Goal: Information Seeking & Learning: Learn about a topic

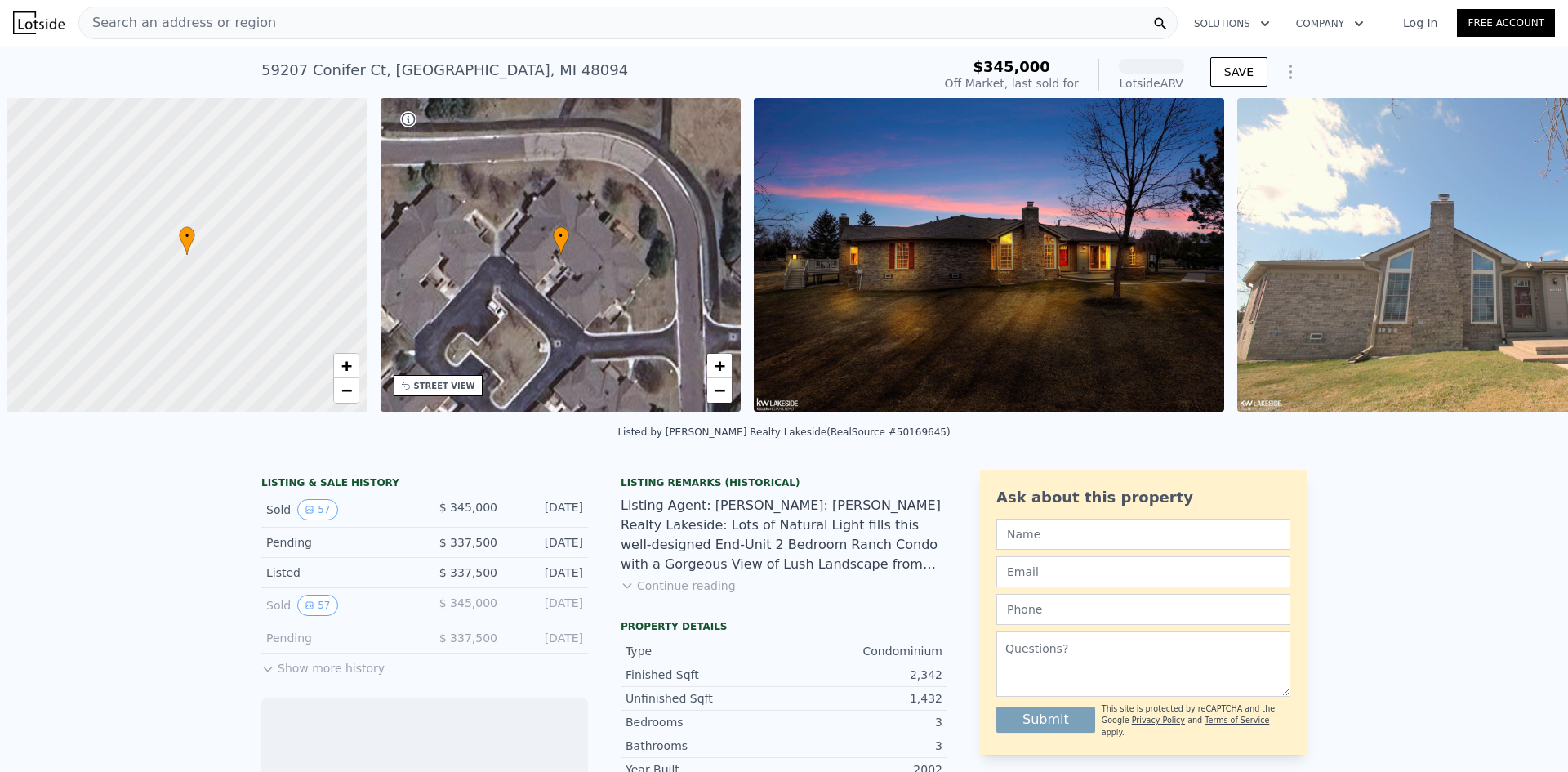
scroll to position [0, 7]
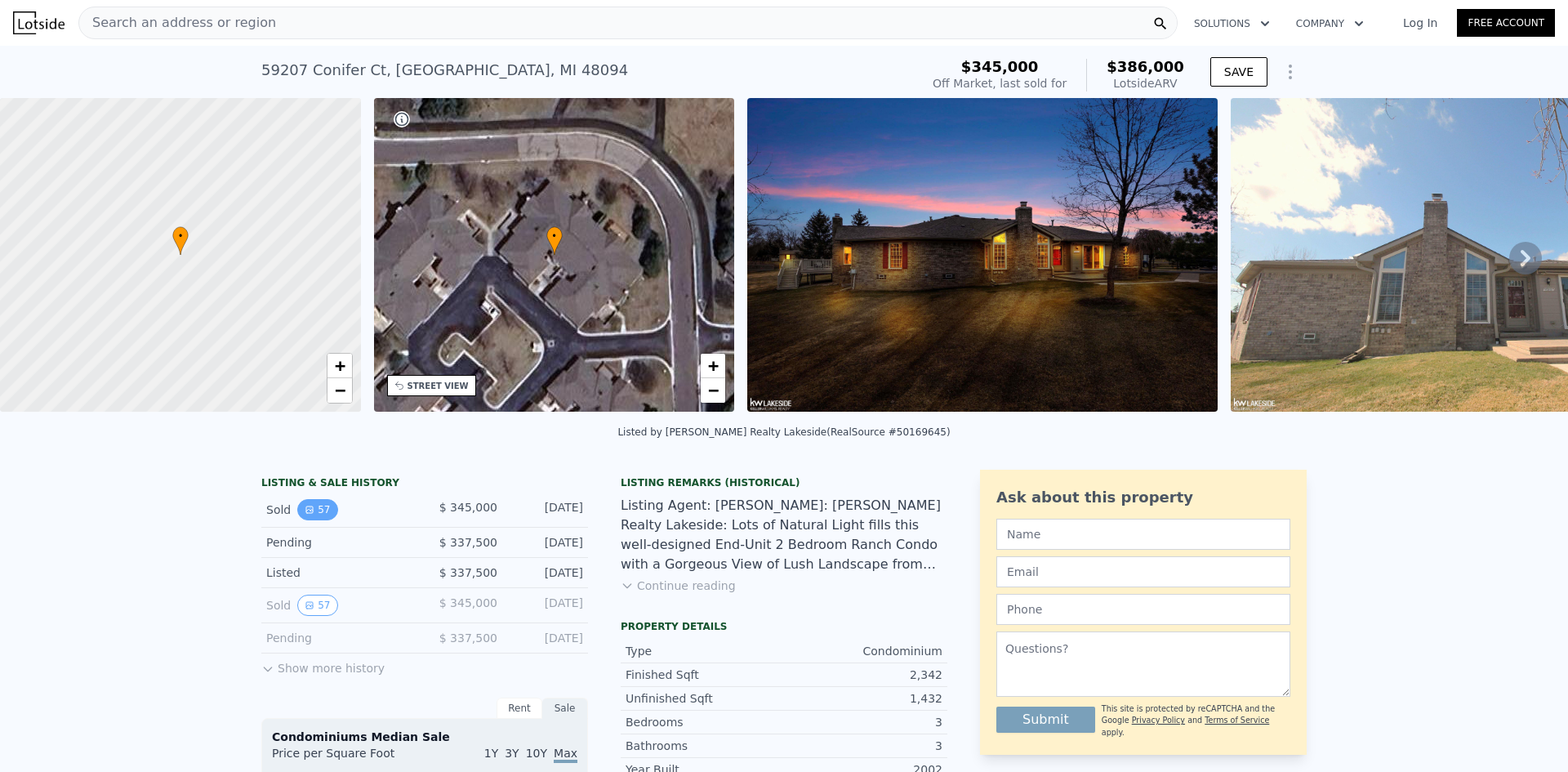
click at [312, 520] on button "57" at bounding box center [317, 510] width 40 height 21
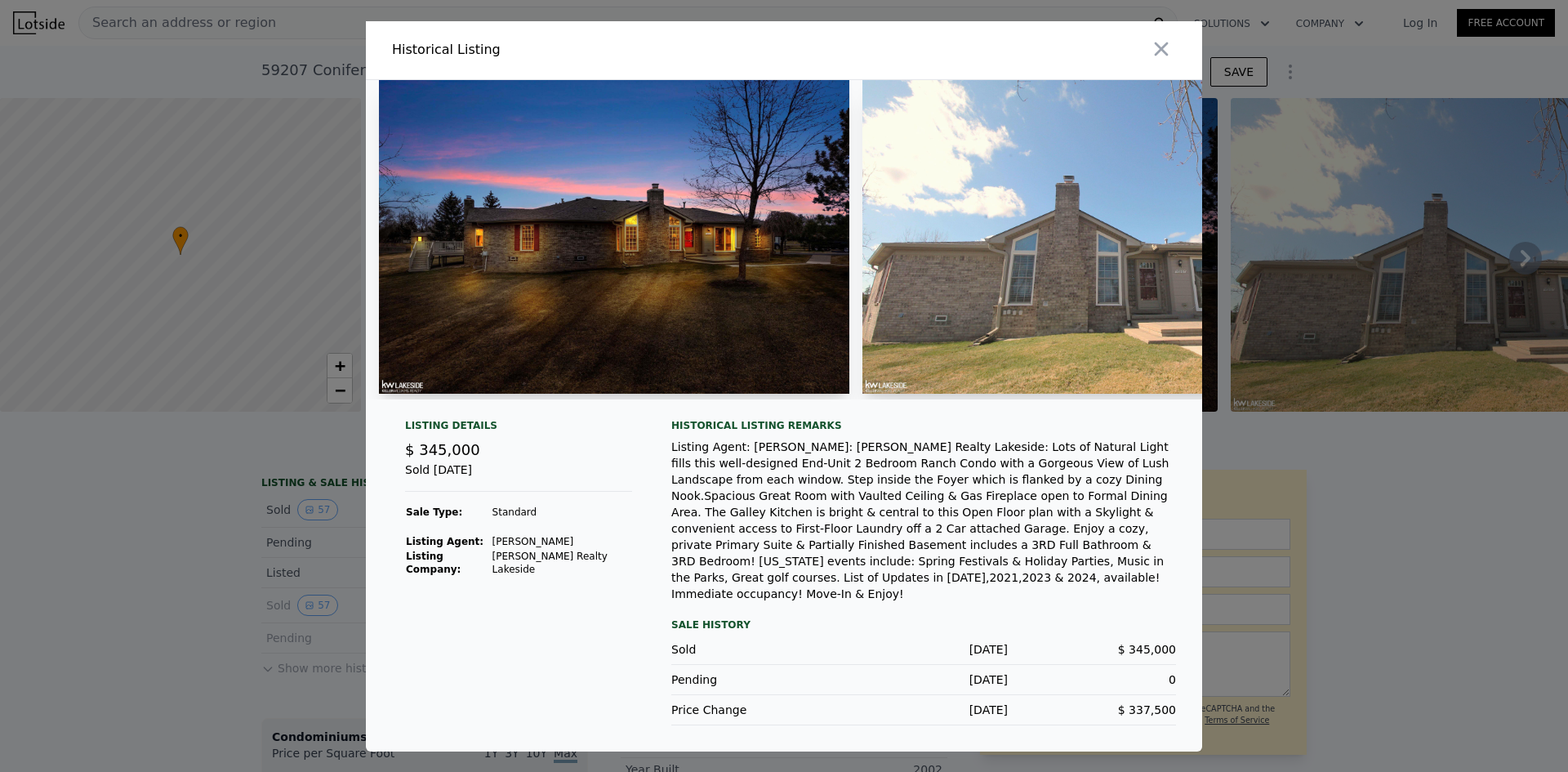
click at [619, 263] on img at bounding box center [613, 237] width 470 height 313
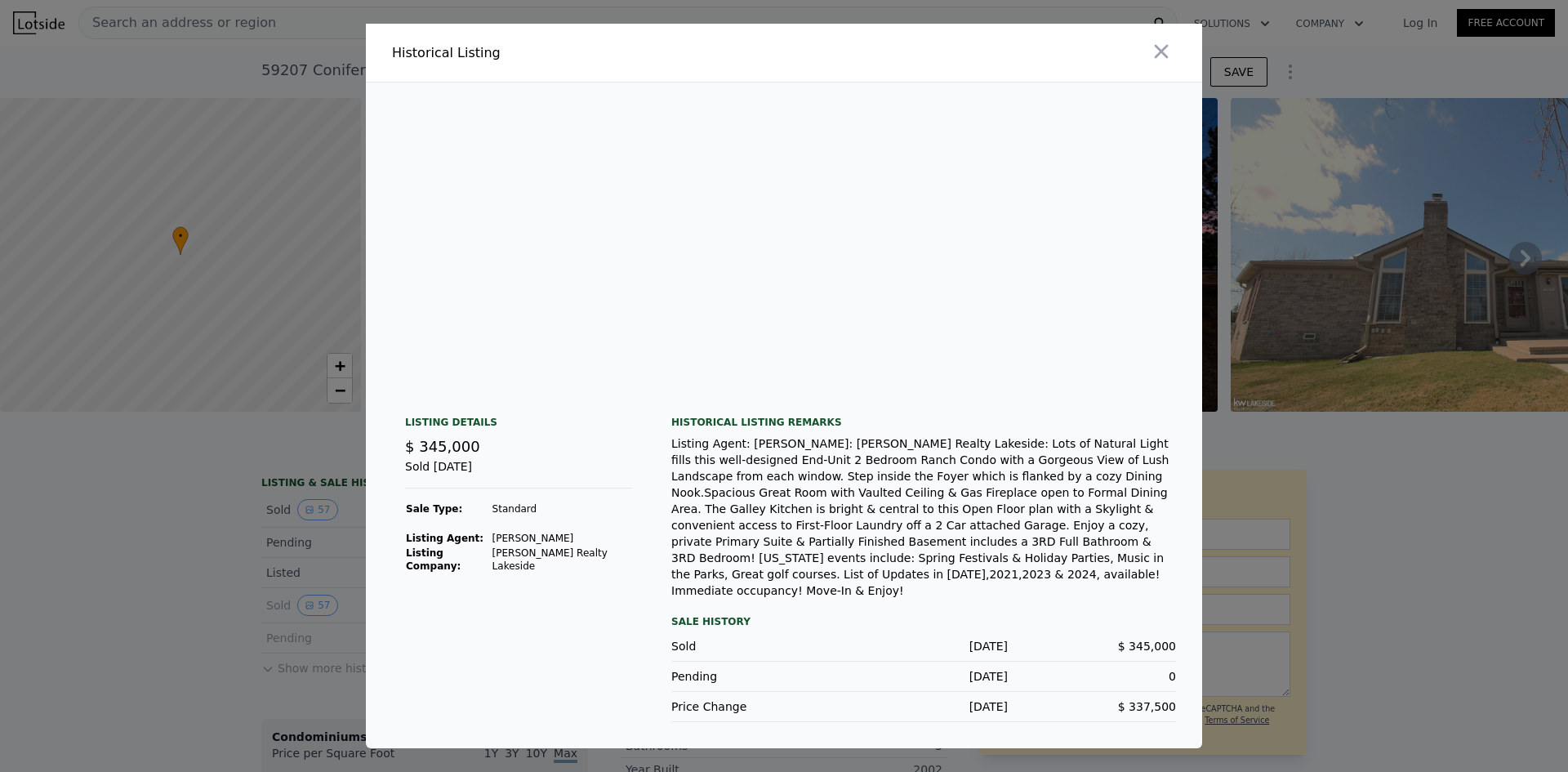
scroll to position [0, 24923]
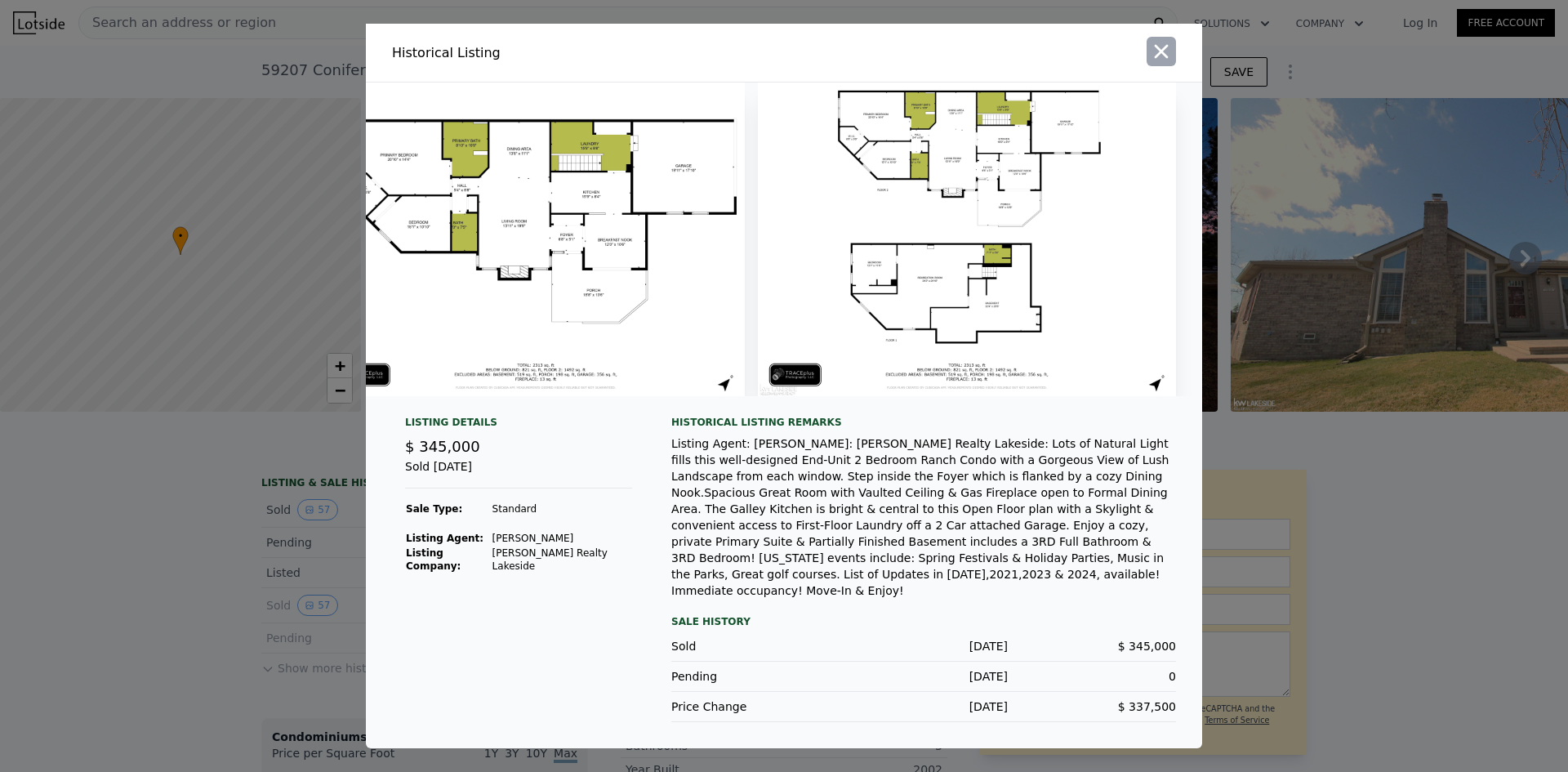
click at [1160, 59] on icon "button" at bounding box center [1161, 52] width 23 height 23
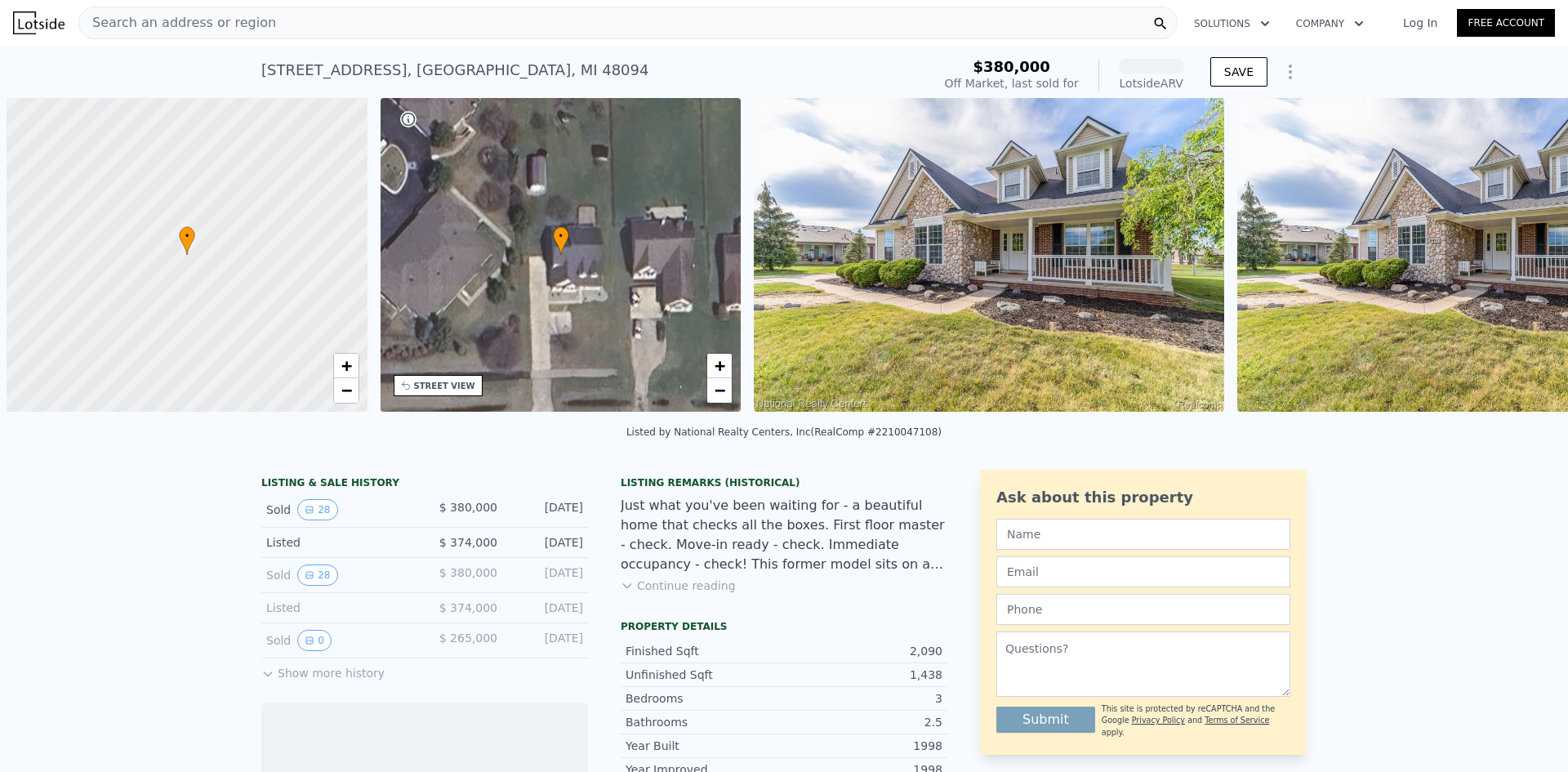
scroll to position [0, 7]
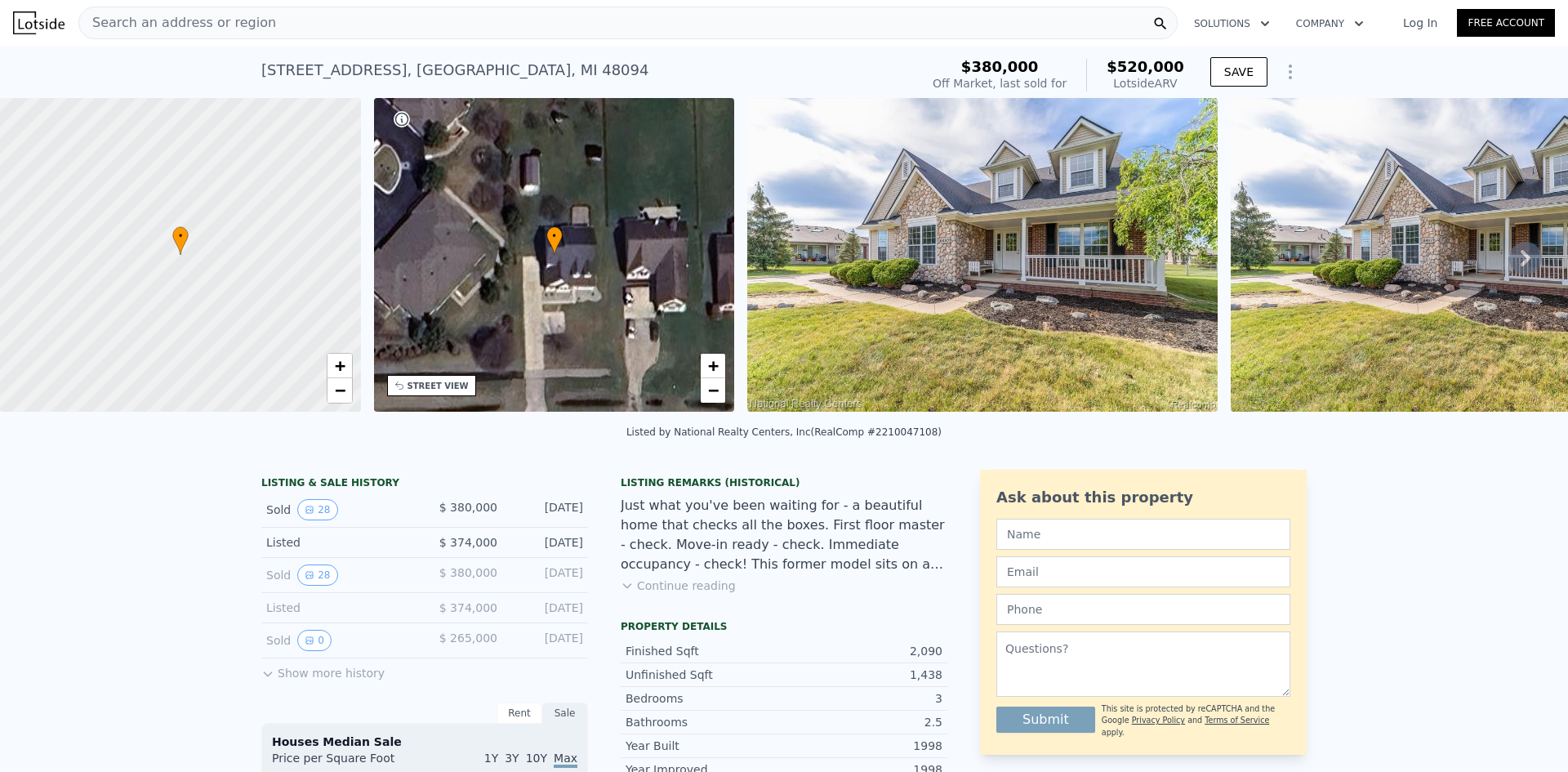
click at [1524, 261] on icon at bounding box center [1526, 258] width 33 height 33
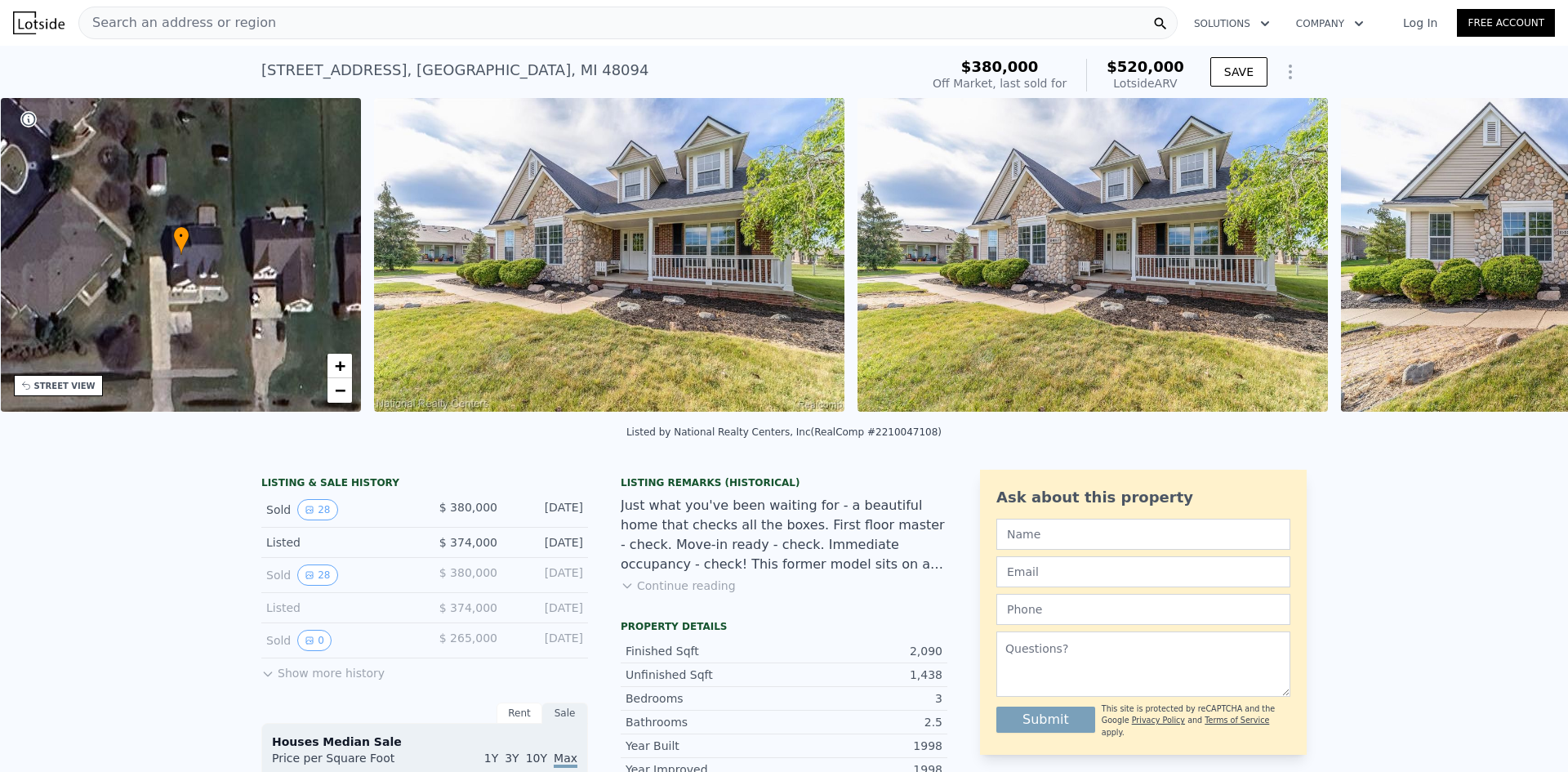
scroll to position [0, 381]
click at [1517, 263] on img at bounding box center [1575, 255] width 470 height 313
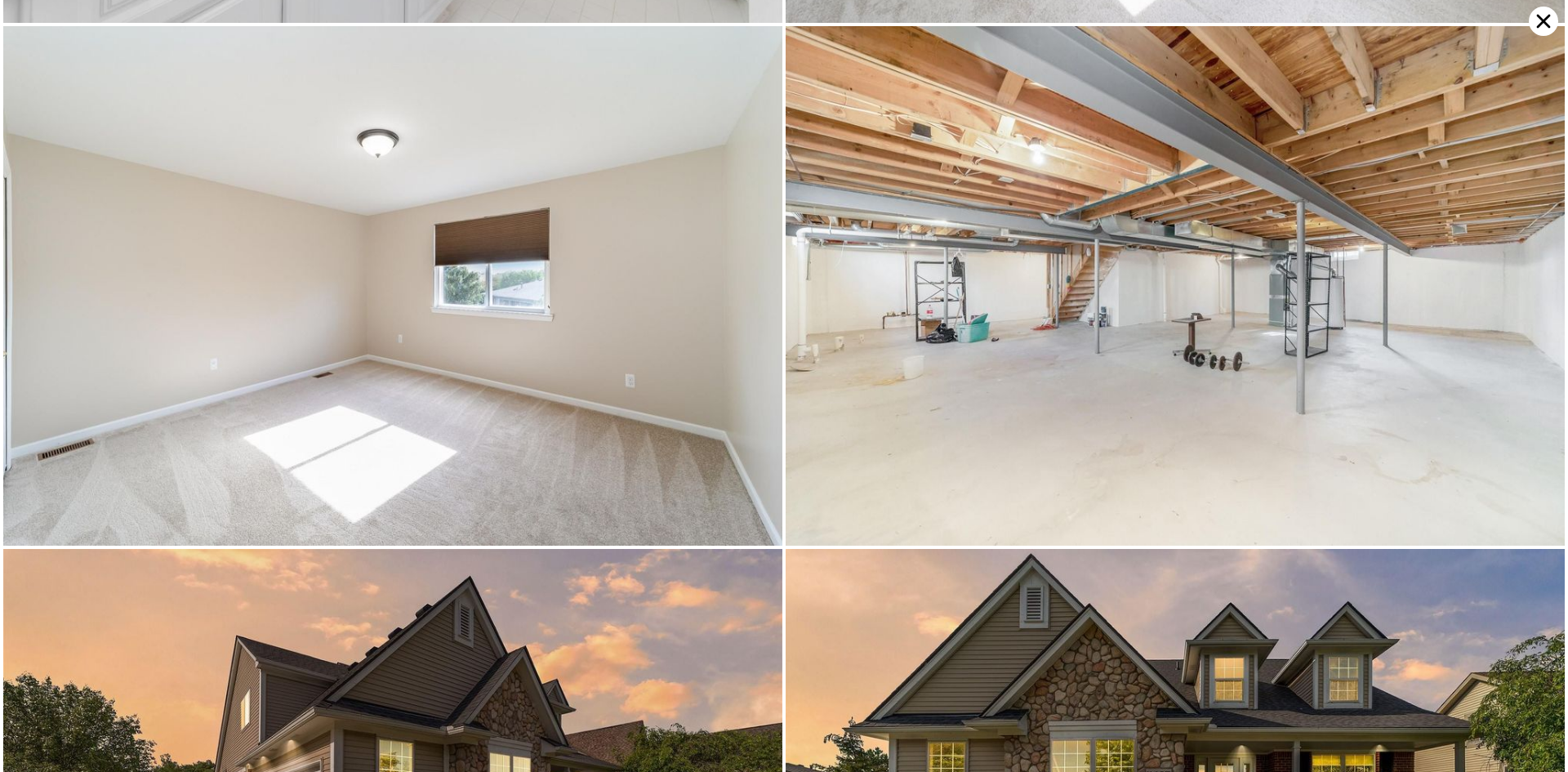
scroll to position [6228, 0]
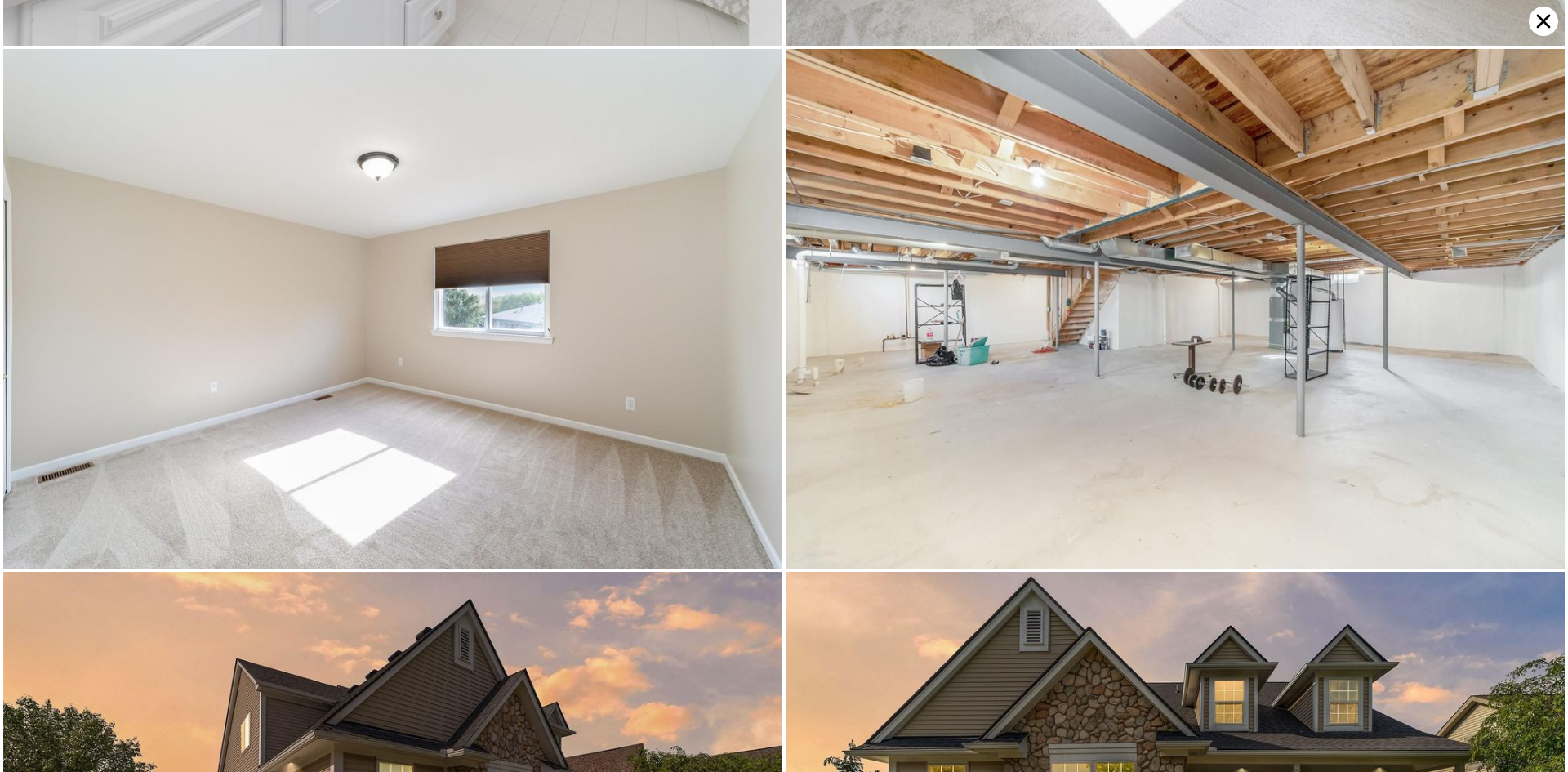
click at [1541, 12] on icon at bounding box center [1543, 21] width 30 height 30
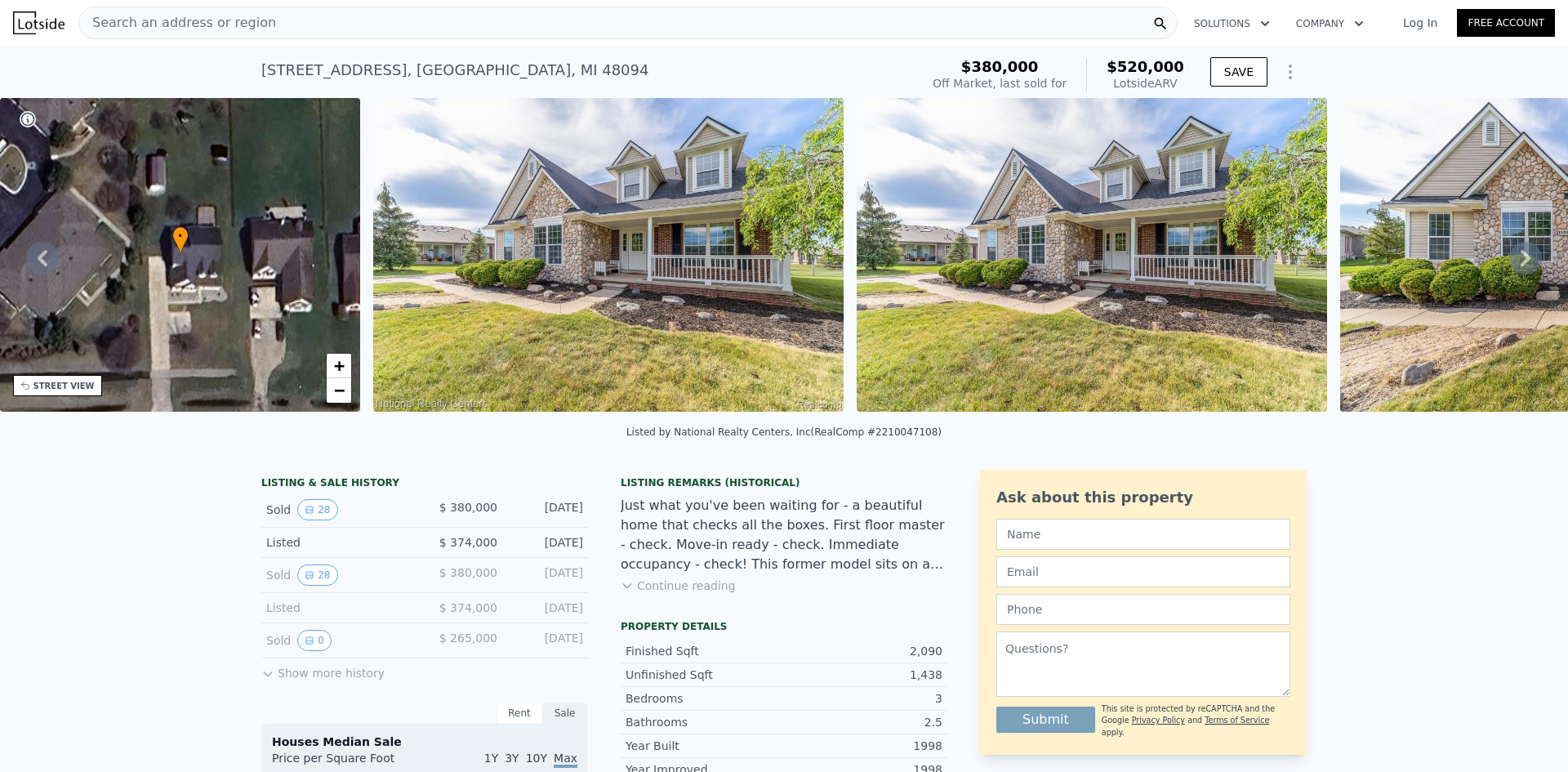
click at [287, 27] on div "Search an address or region" at bounding box center [629, 23] width 1100 height 33
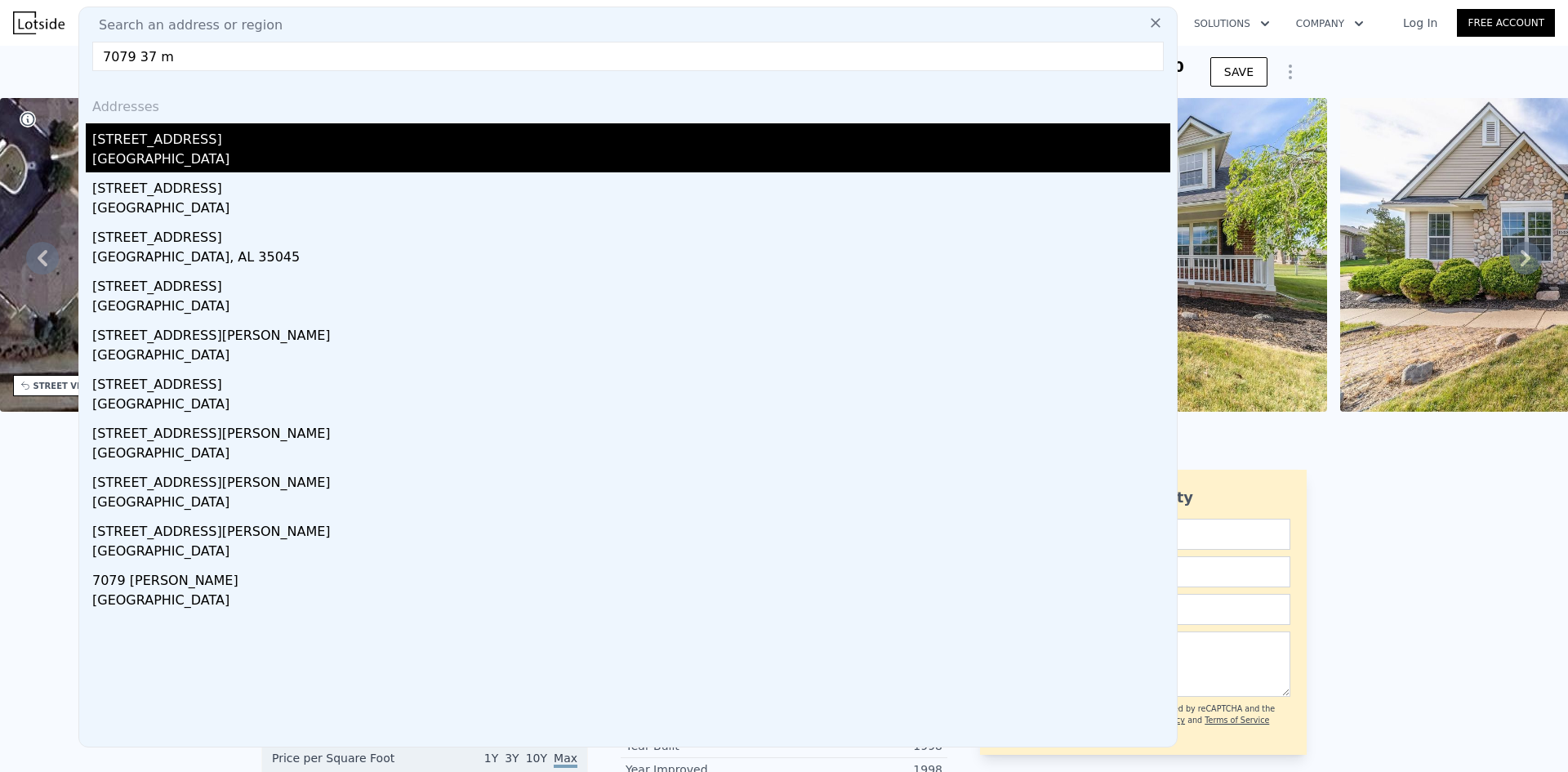
type input "7079 37 m"
click at [112, 151] on div "Macomb County, MI 48065" at bounding box center [632, 161] width 1079 height 23
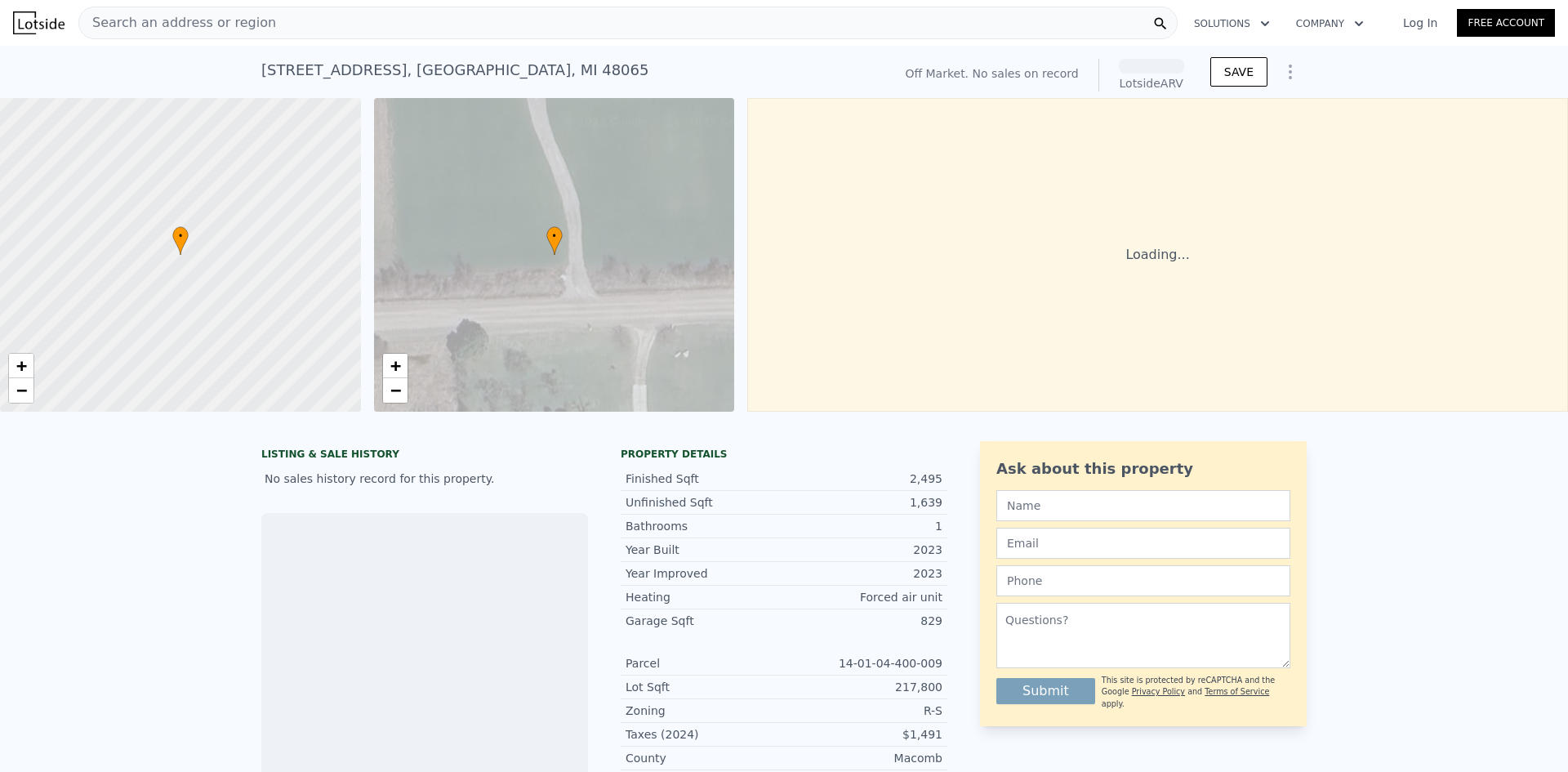
scroll to position [0, 7]
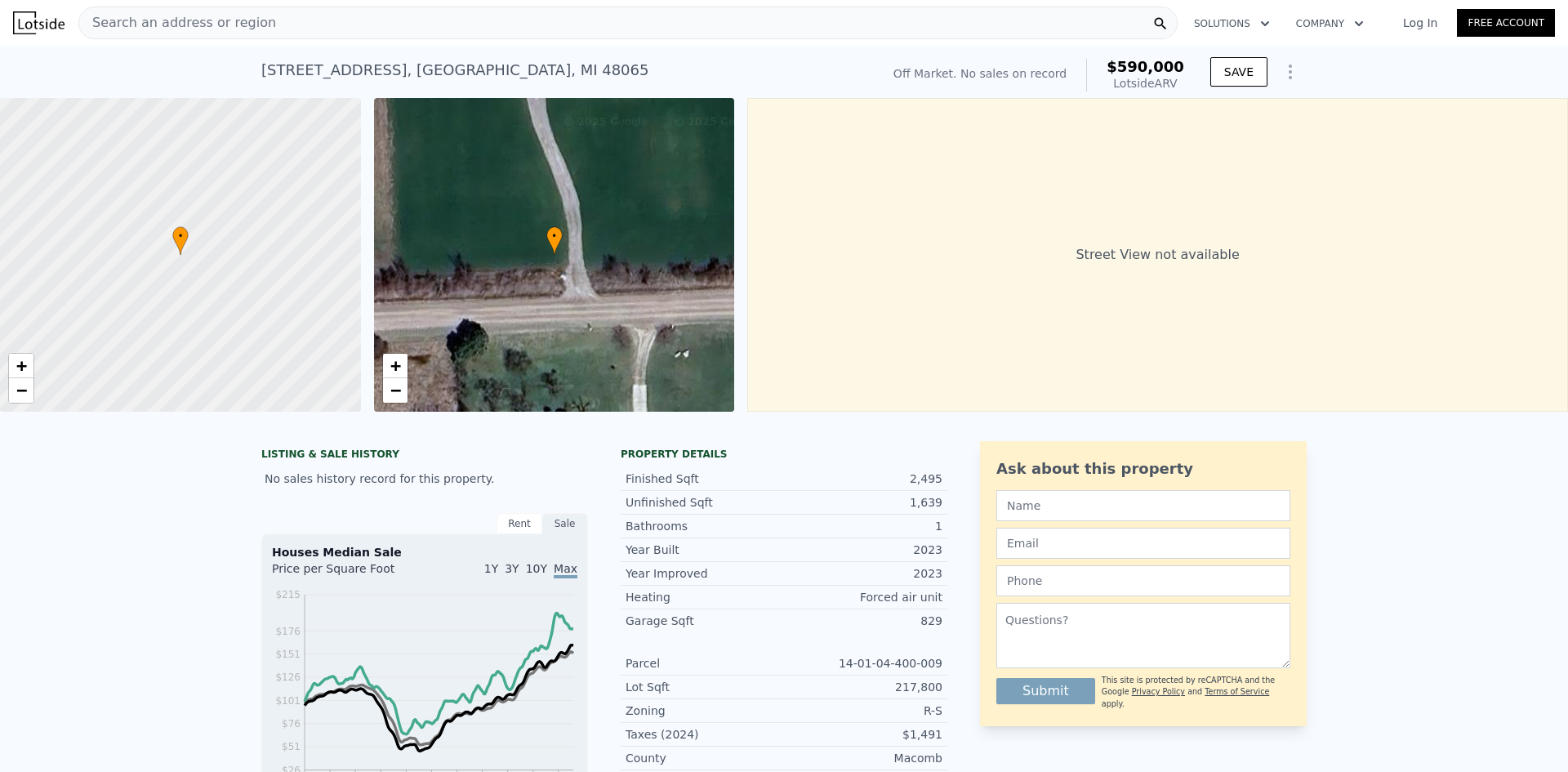
click at [690, 237] on div "• + −" at bounding box center [555, 255] width 361 height 313
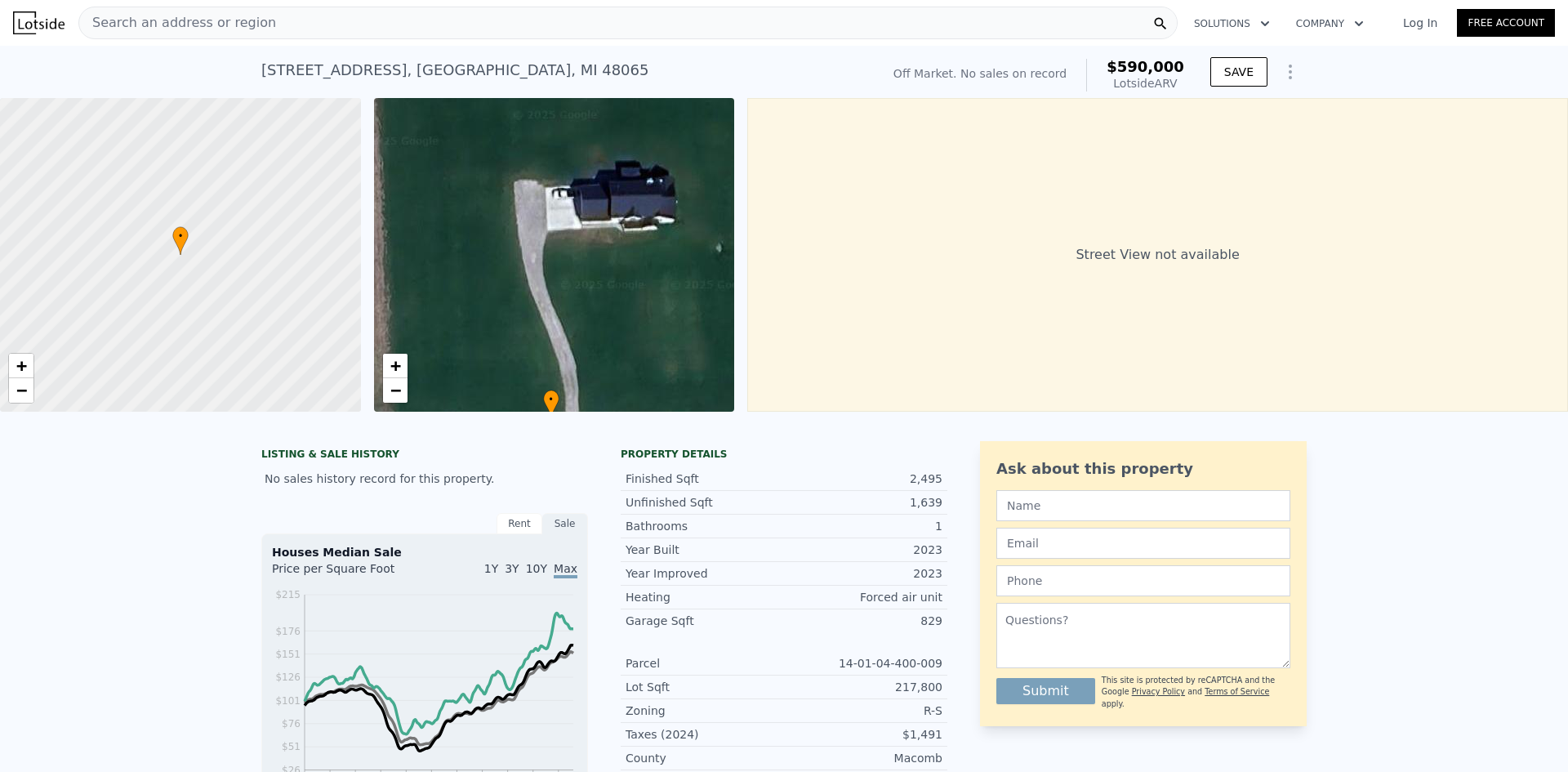
drag, startPoint x: 690, startPoint y: 237, endPoint x: 687, endPoint y: 400, distance: 163.0
click at [687, 400] on div "• + −" at bounding box center [555, 255] width 361 height 313
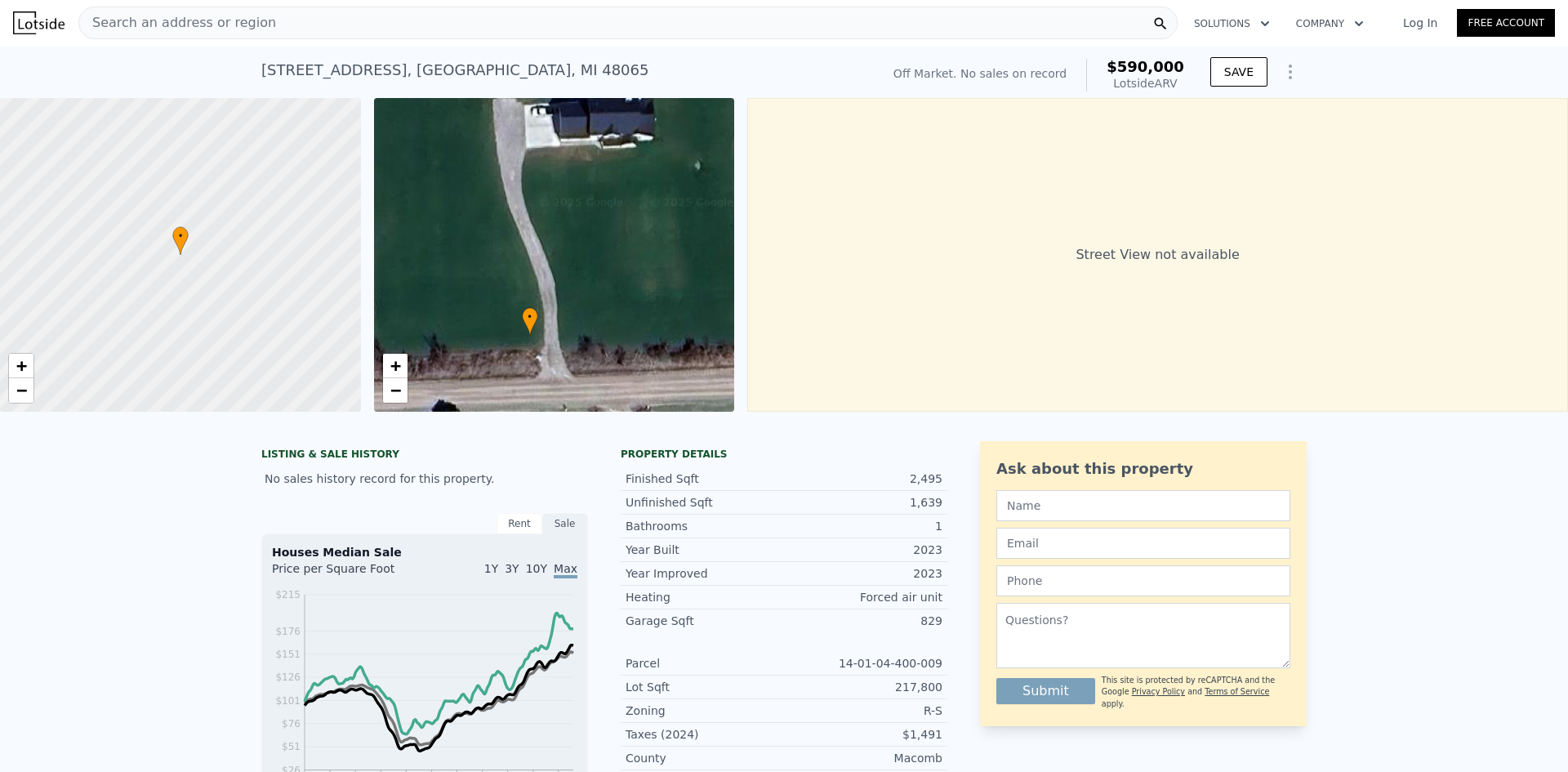
drag, startPoint x: 649, startPoint y: 270, endPoint x: 628, endPoint y: 187, distance: 85.6
click at [628, 187] on div "• + −" at bounding box center [555, 255] width 361 height 313
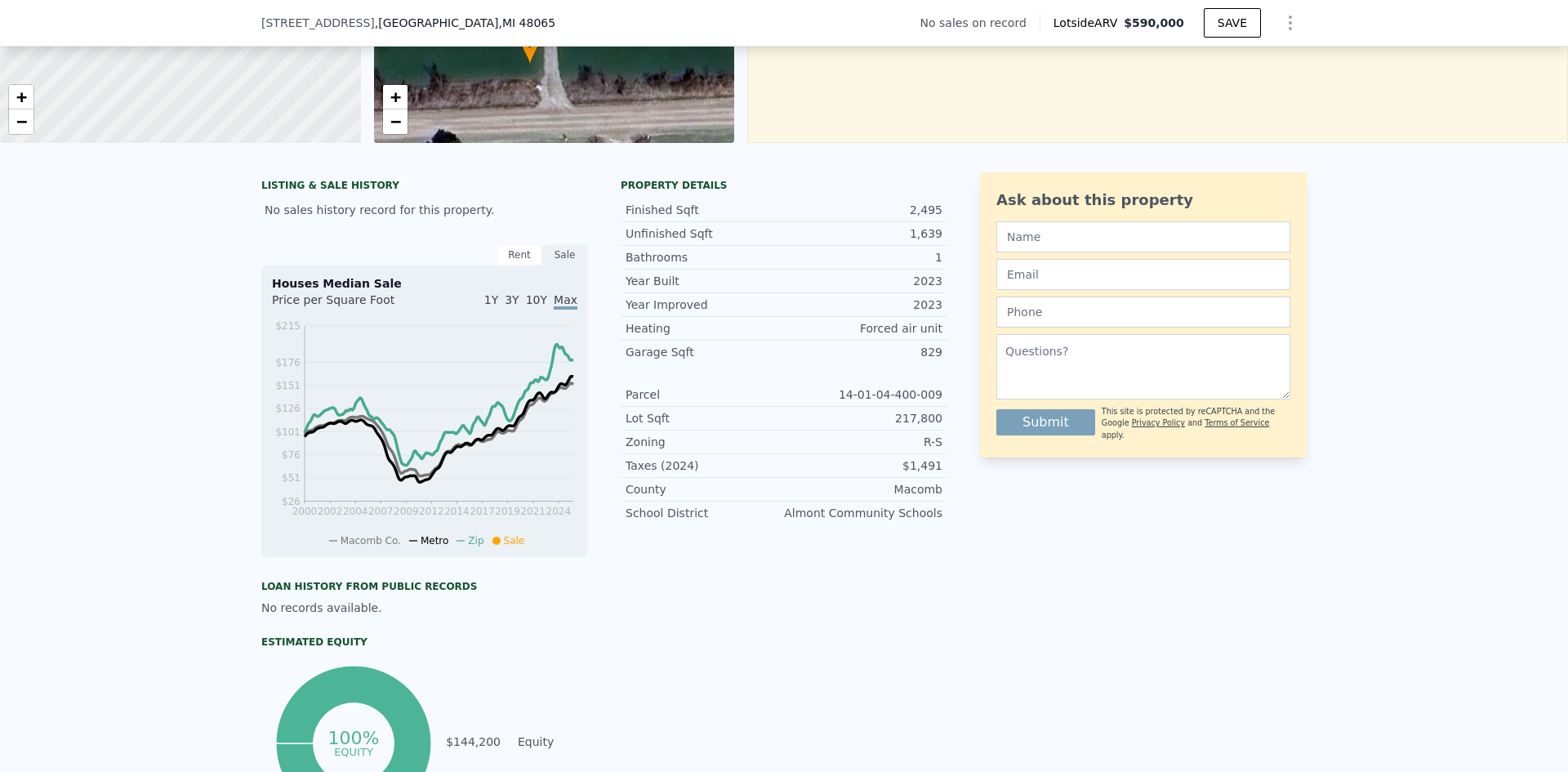
scroll to position [239, 0]
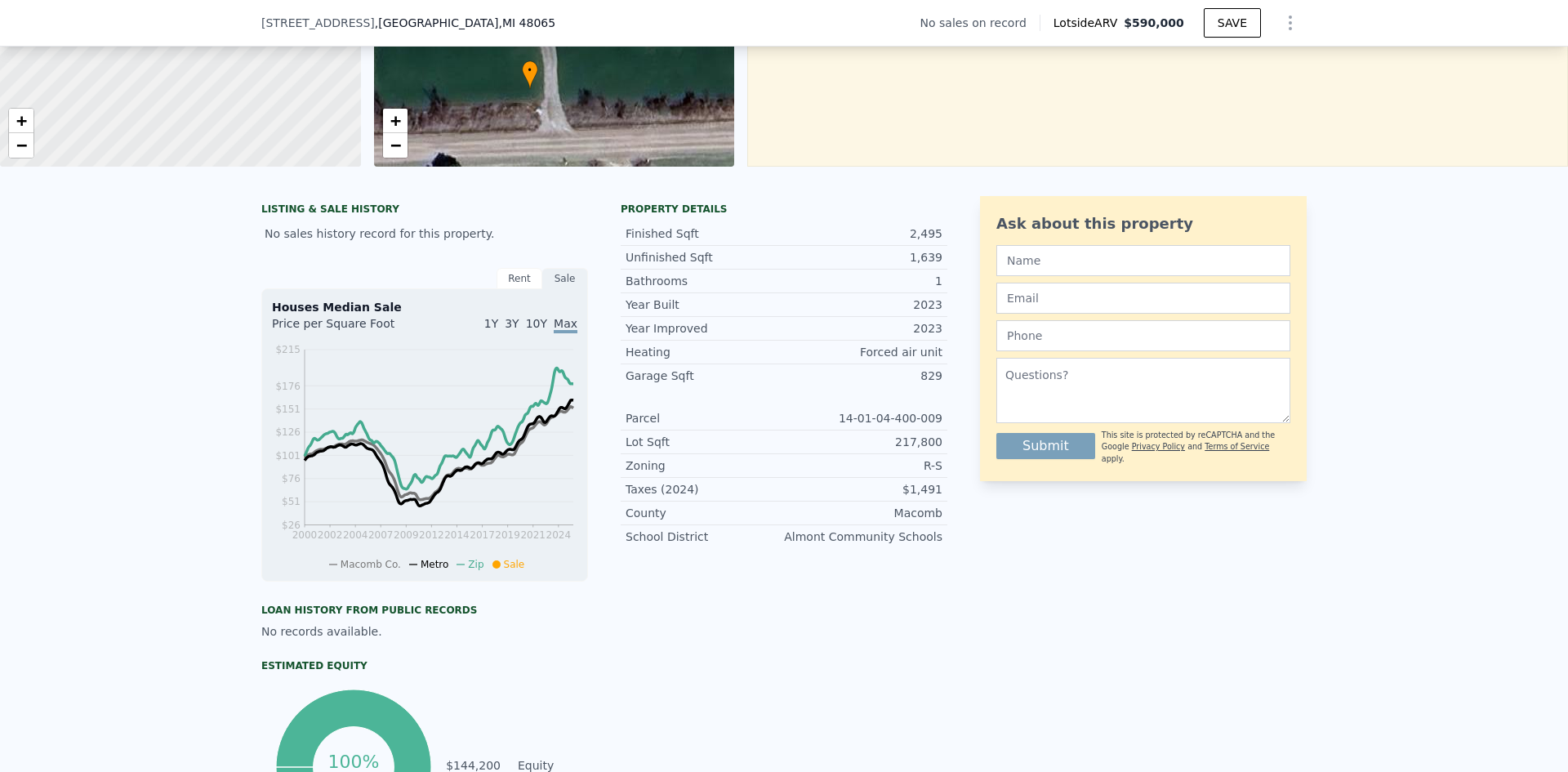
click at [516, 289] on div "Rent" at bounding box center [520, 279] width 46 height 21
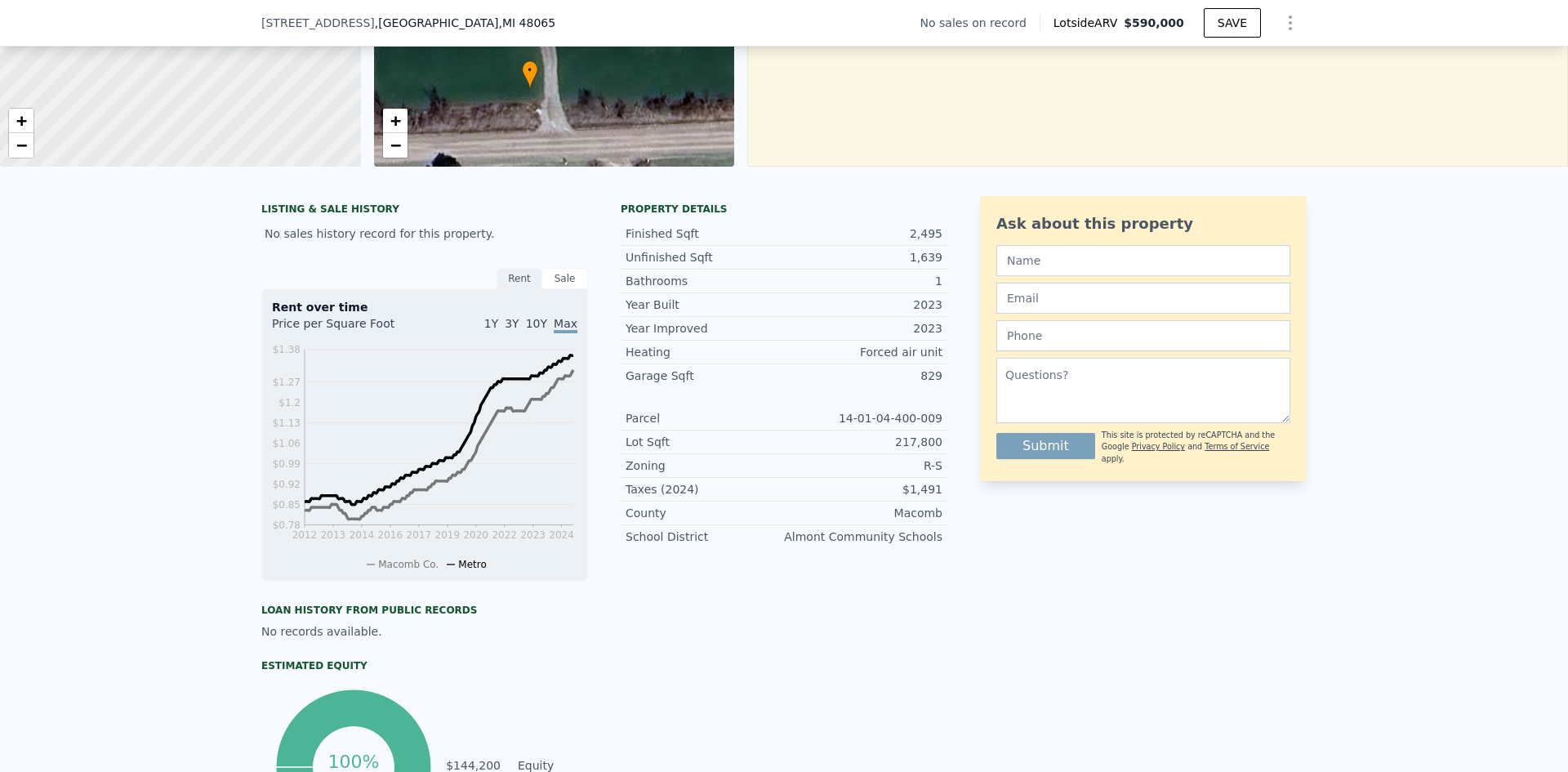
click at [551, 289] on div "Sale" at bounding box center [565, 279] width 46 height 21
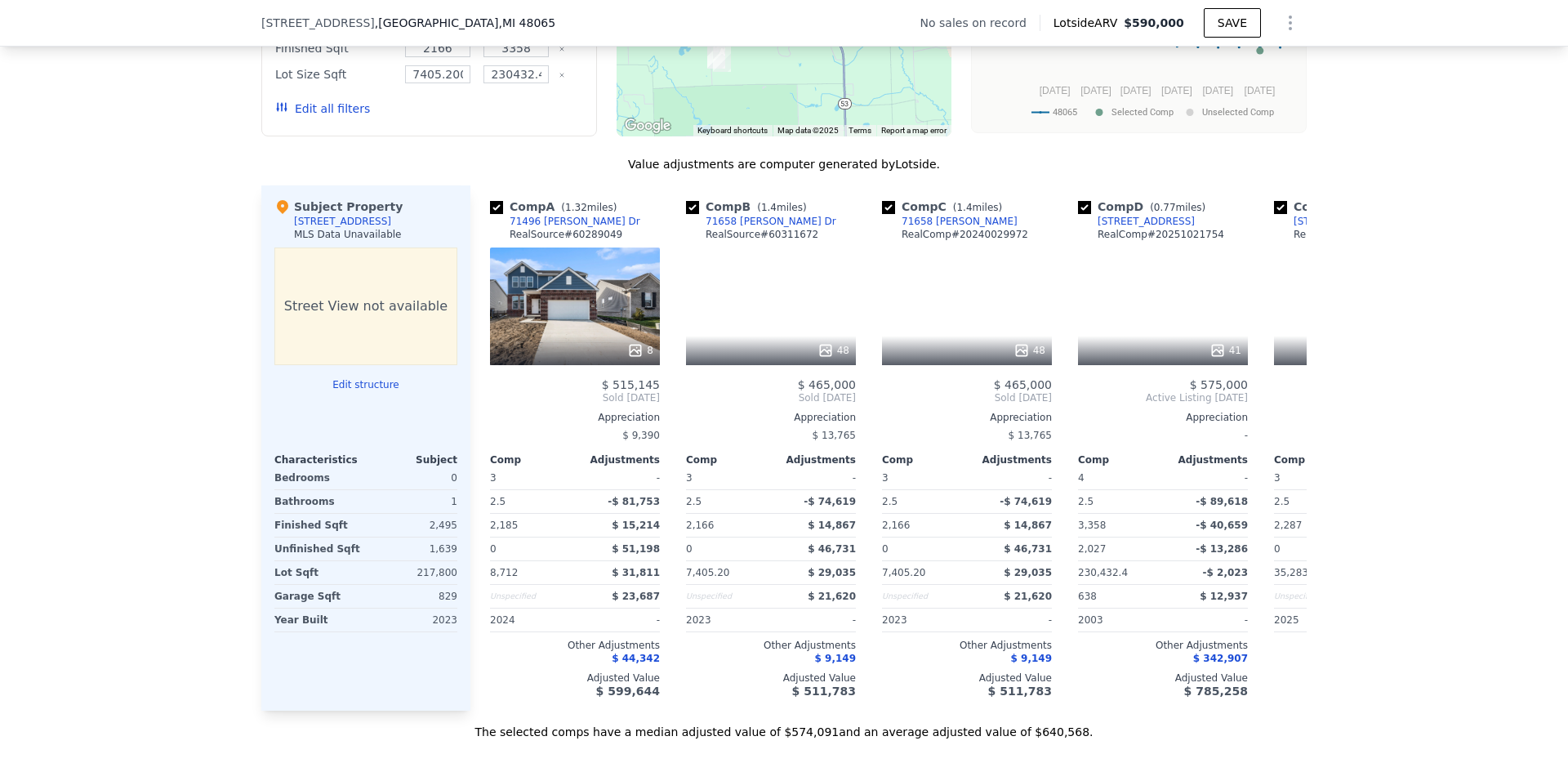
scroll to position [1464, 0]
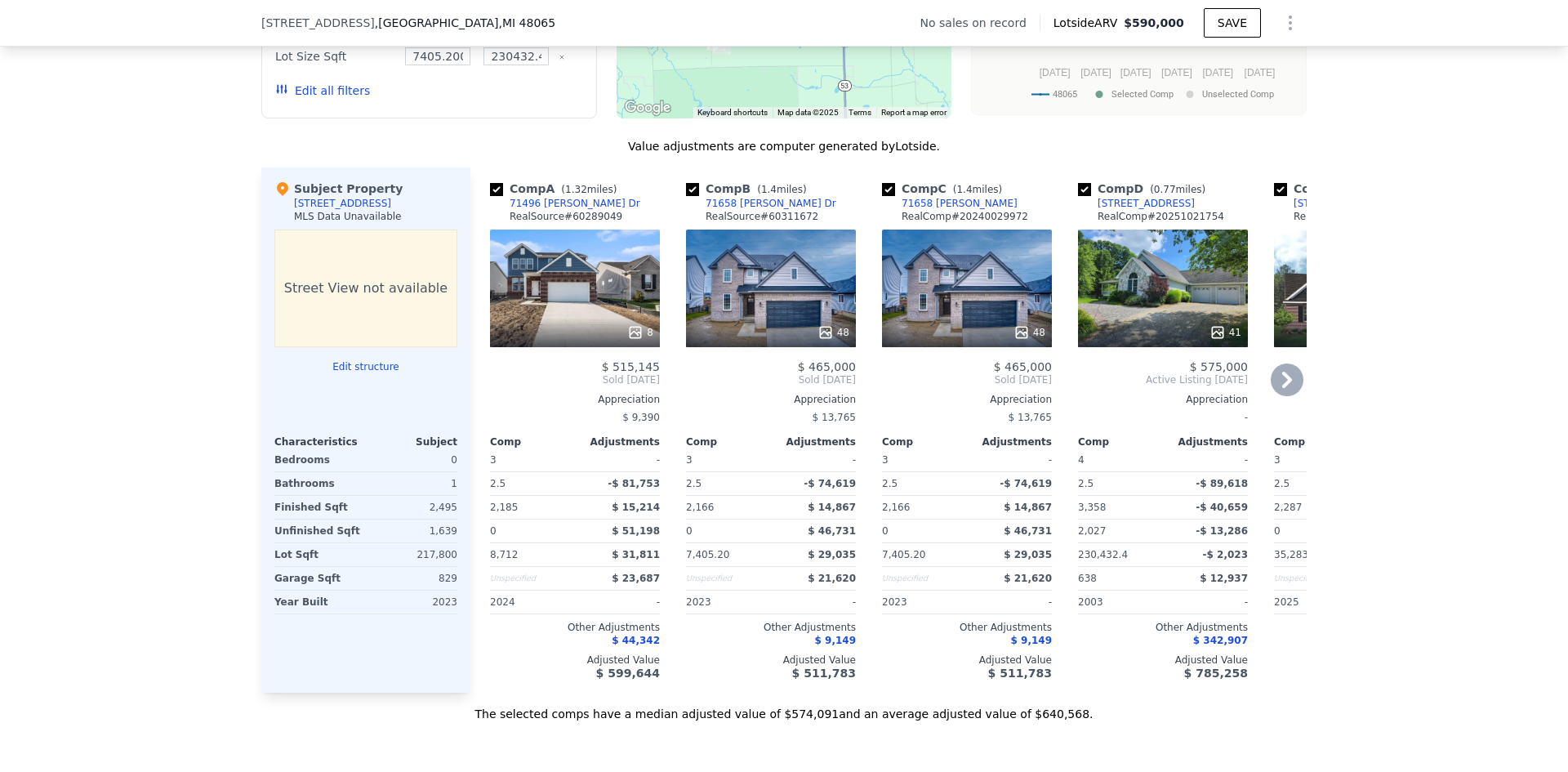
click at [585, 307] on div "8" at bounding box center [575, 288] width 170 height 117
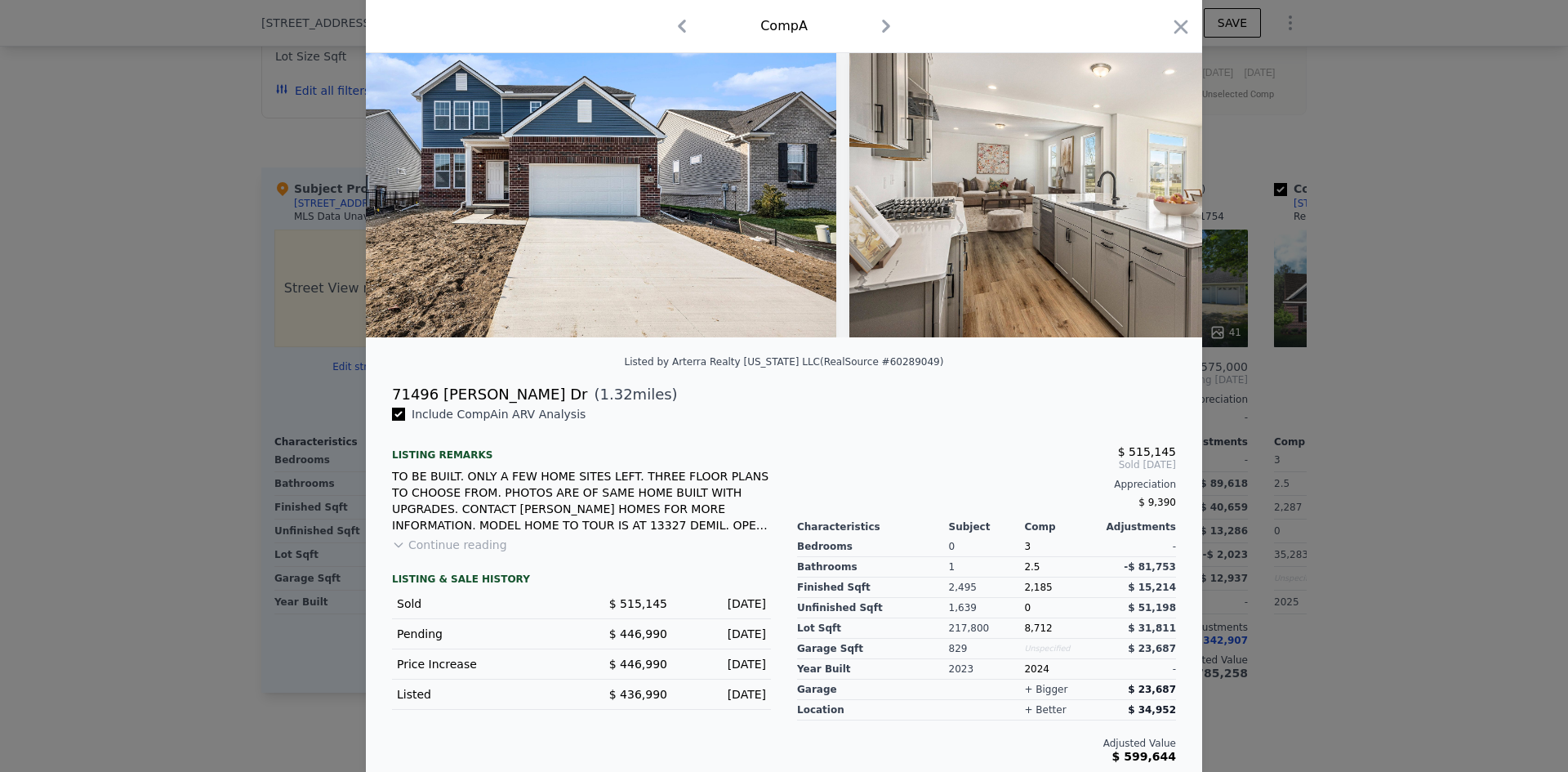
scroll to position [98, 0]
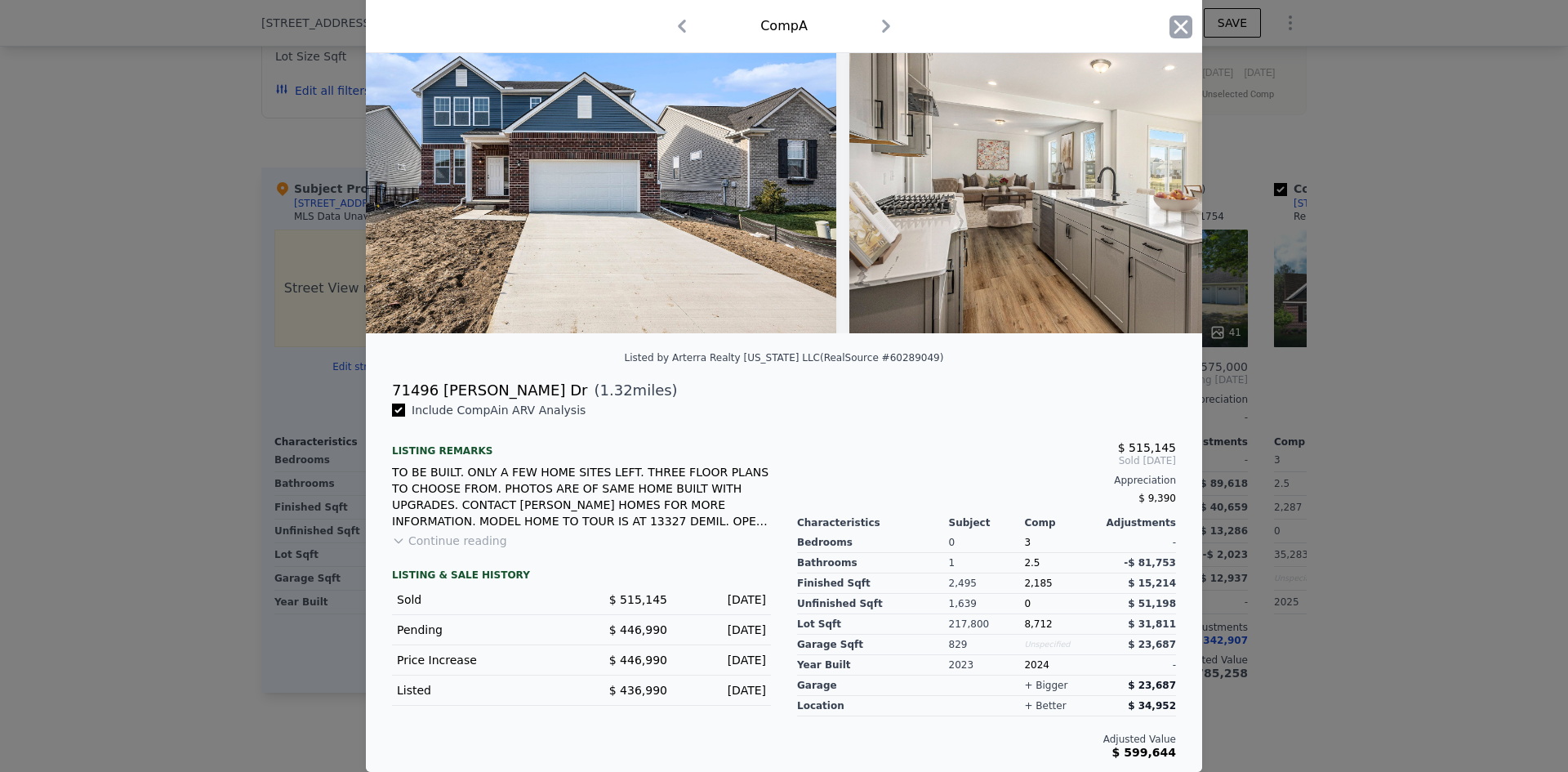
click at [1182, 35] on icon "button" at bounding box center [1182, 27] width 23 height 23
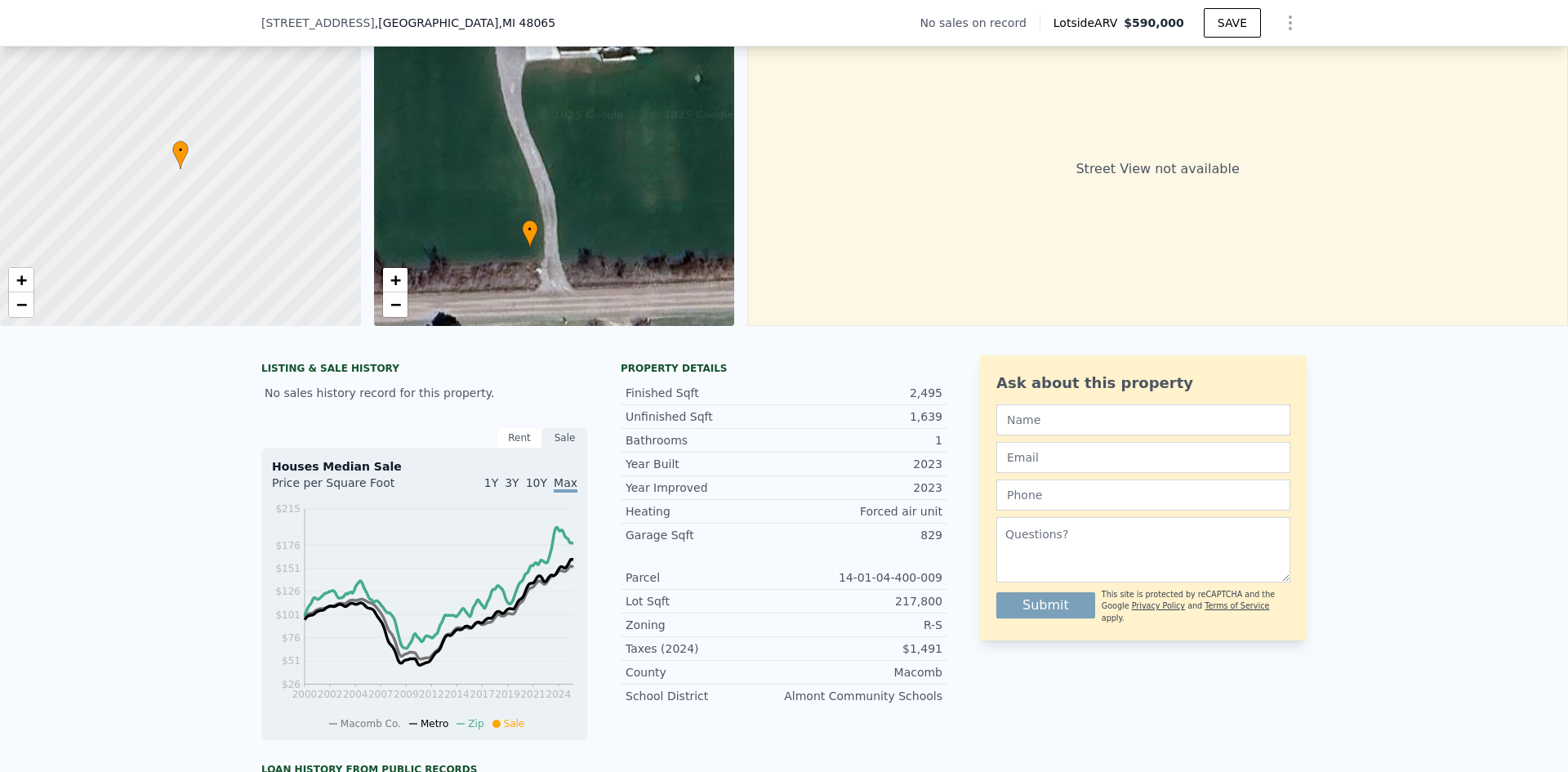
scroll to position [76, 0]
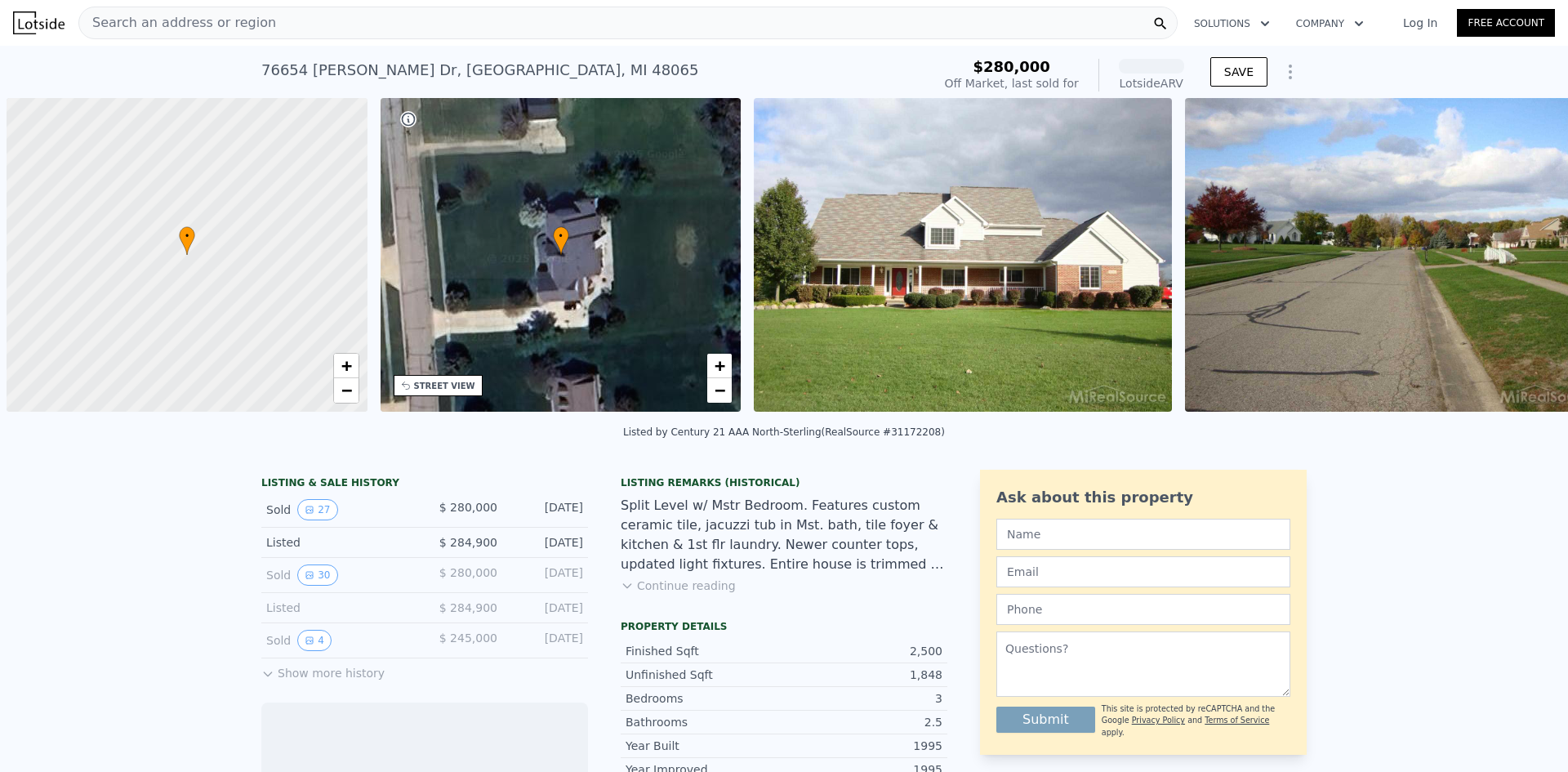
scroll to position [0, 7]
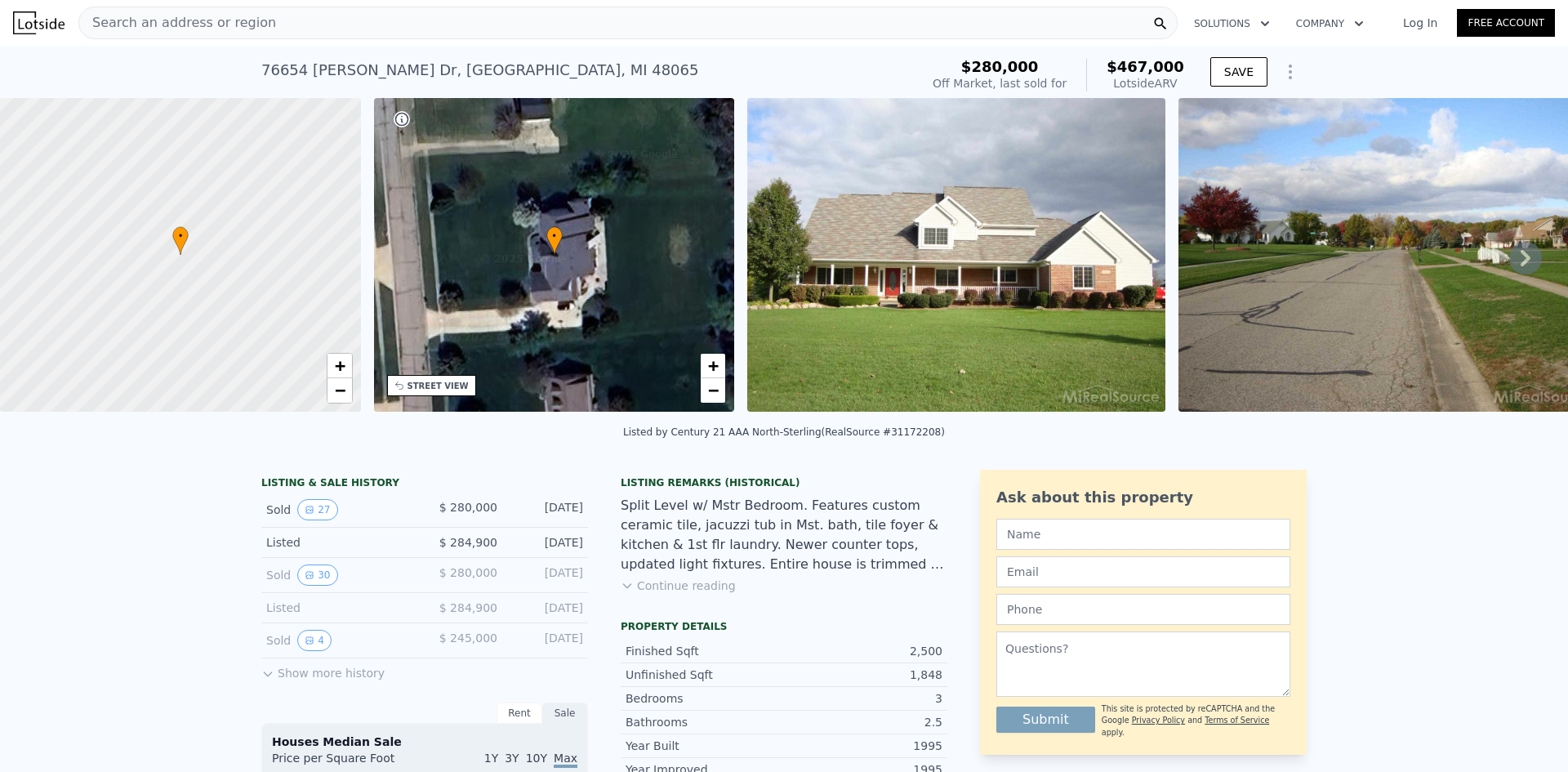
click at [299, 682] on button "Show more history" at bounding box center [323, 670] width 123 height 23
click at [307, 644] on icon "View historical data" at bounding box center [310, 640] width 7 height 7
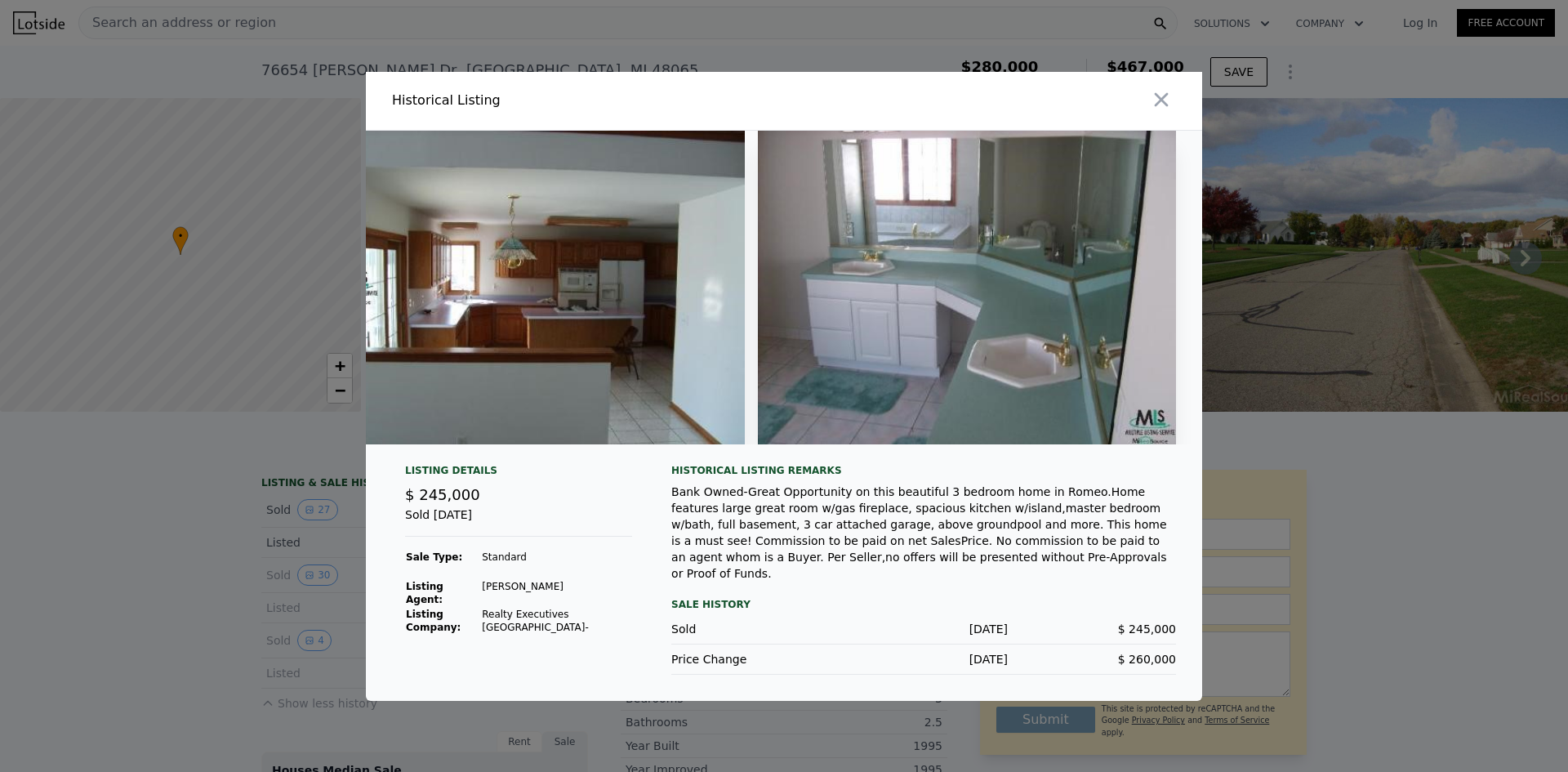
scroll to position [0, 0]
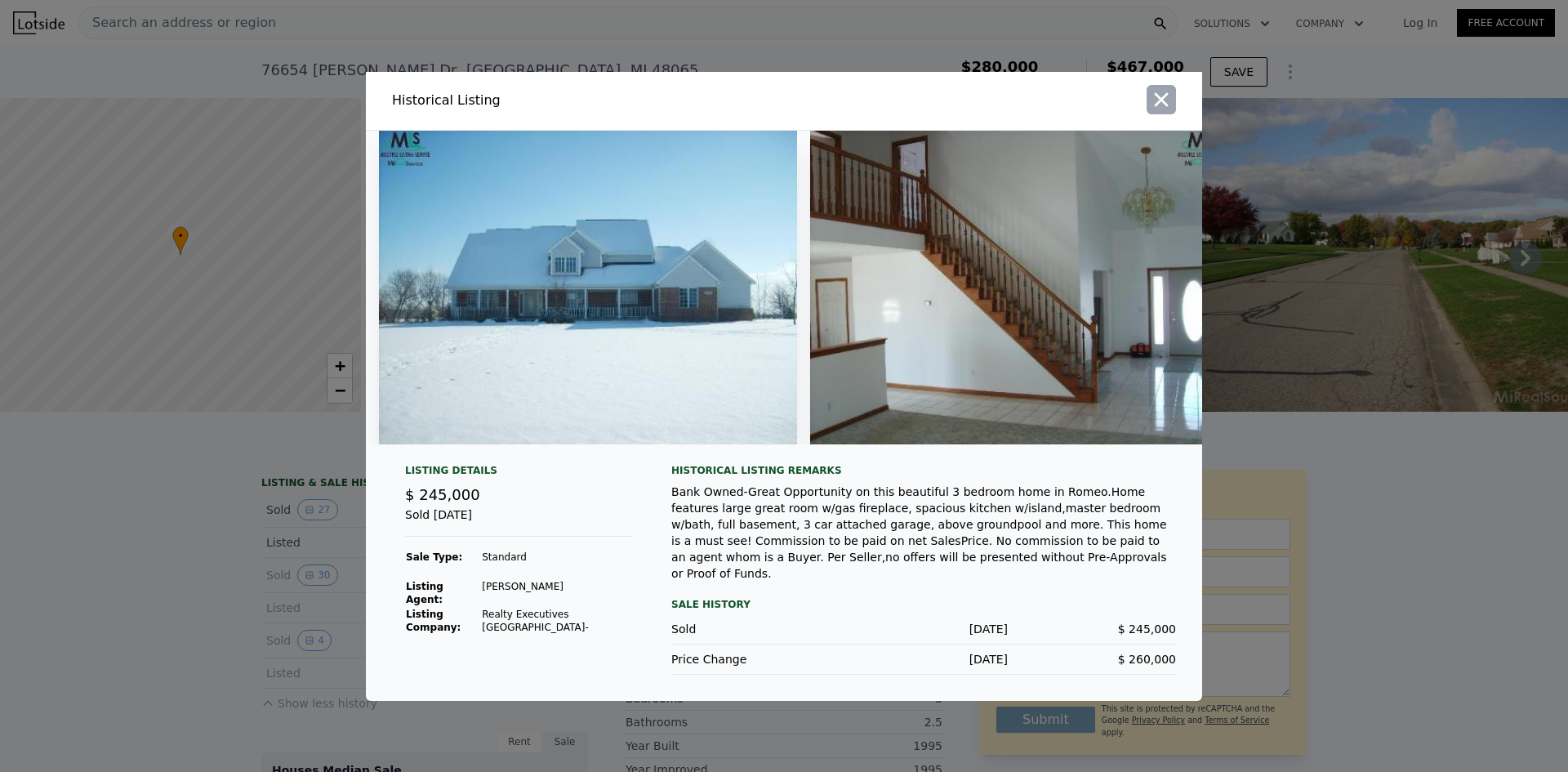
click at [1172, 101] on icon "button" at bounding box center [1161, 100] width 23 height 23
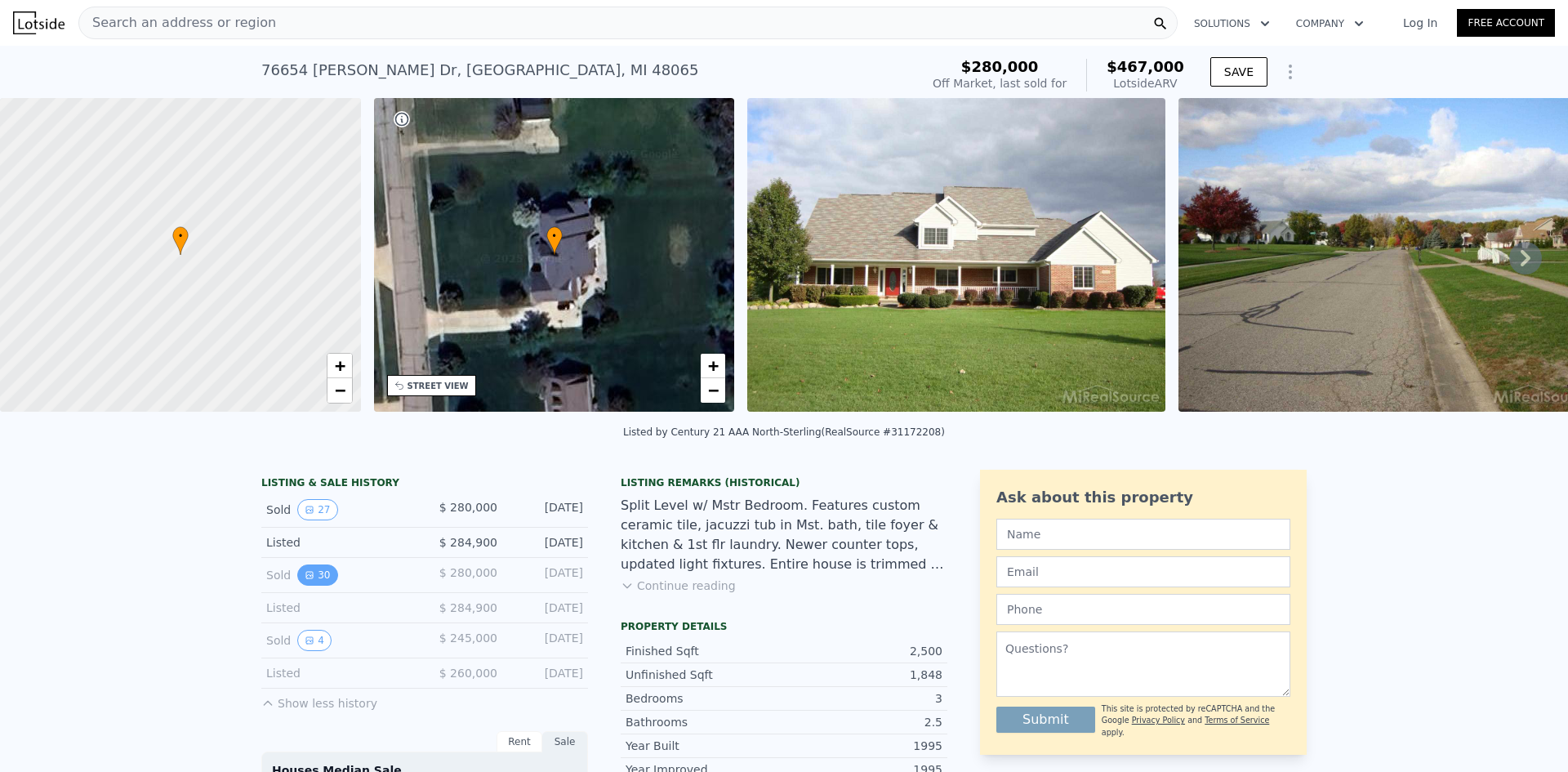
click at [321, 585] on button "30" at bounding box center [317, 575] width 40 height 21
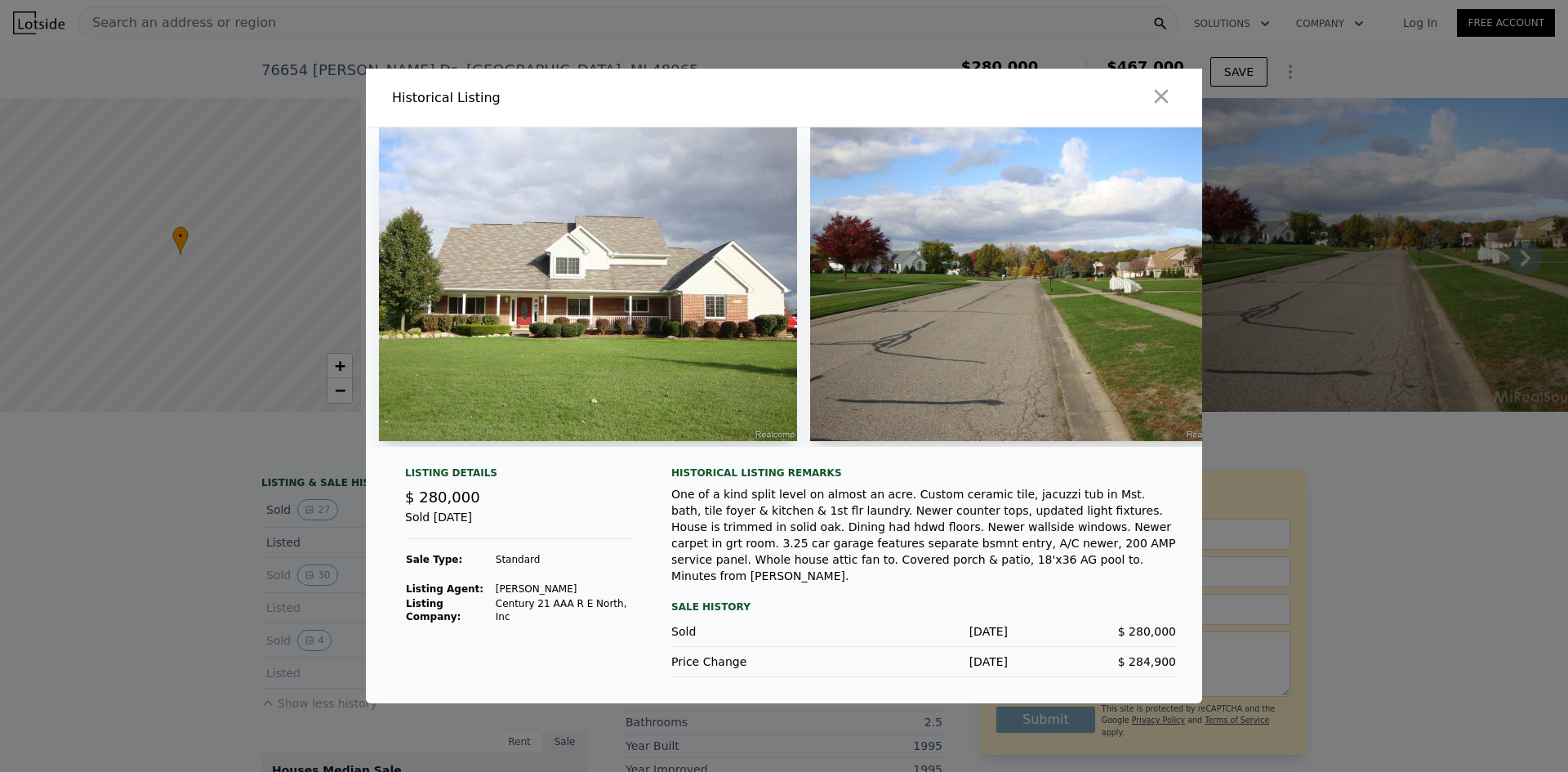
click at [500, 395] on img at bounding box center [587, 285] width 418 height 313
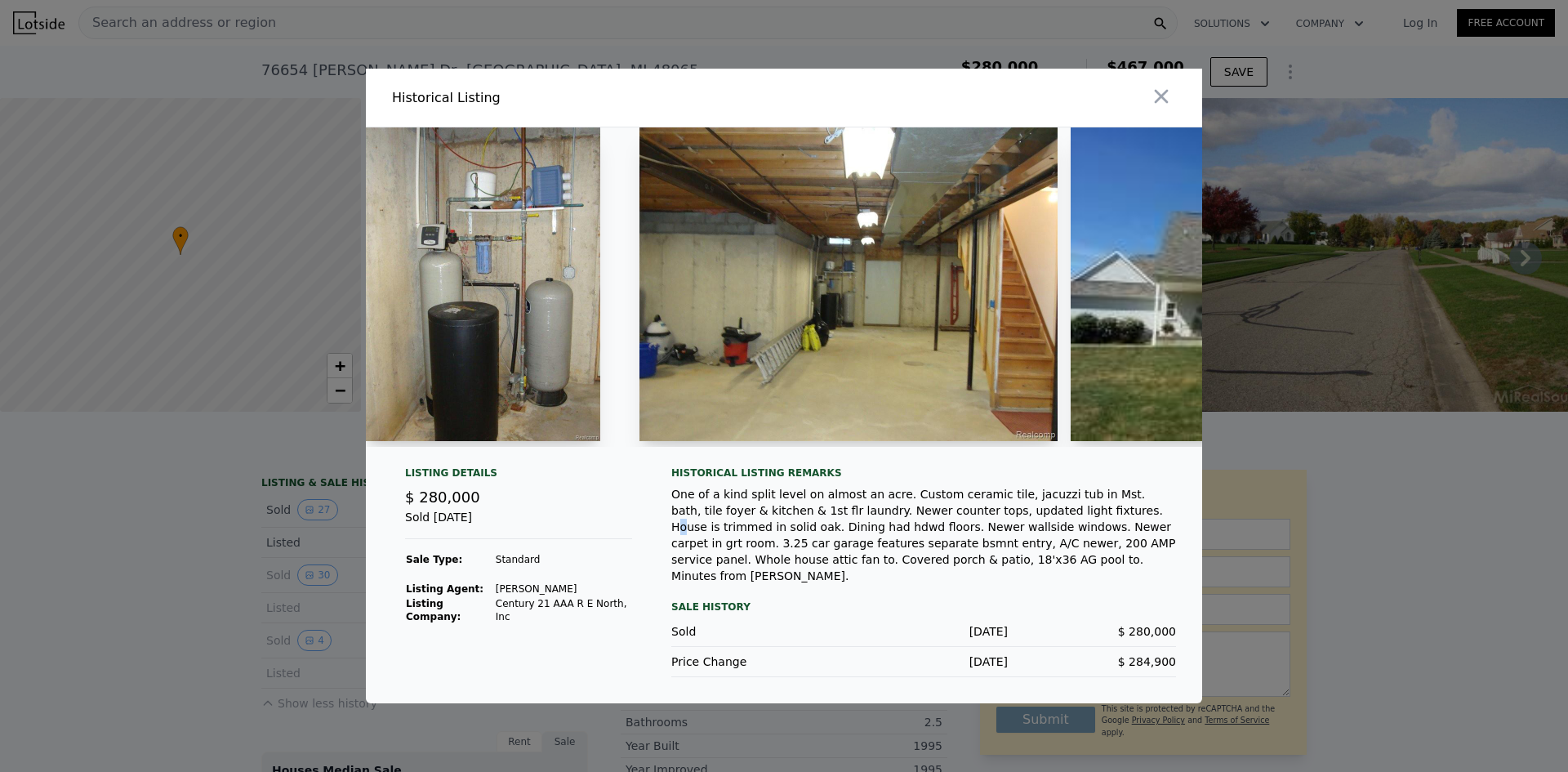
scroll to position [0, 6347]
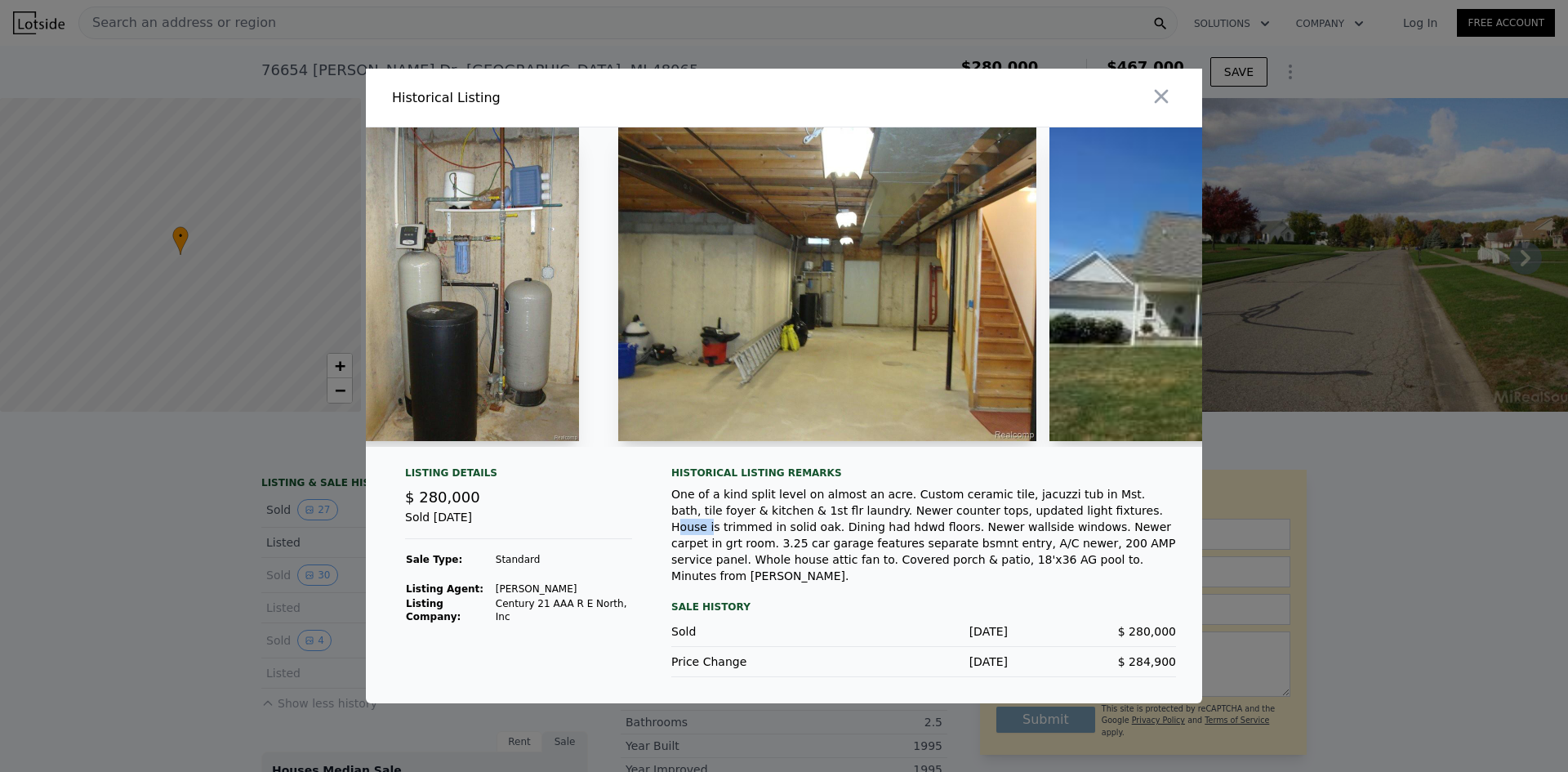
drag, startPoint x: 1008, startPoint y: 529, endPoint x: 1028, endPoint y: 520, distance: 21.9
click at [1033, 523] on div "One of a kind split level on almost an acre. Custom ceramic tile, jacuzzi tub i…" at bounding box center [923, 535] width 505 height 98
click at [1021, 480] on div "Historical Listing remarks" at bounding box center [923, 473] width 505 height 13
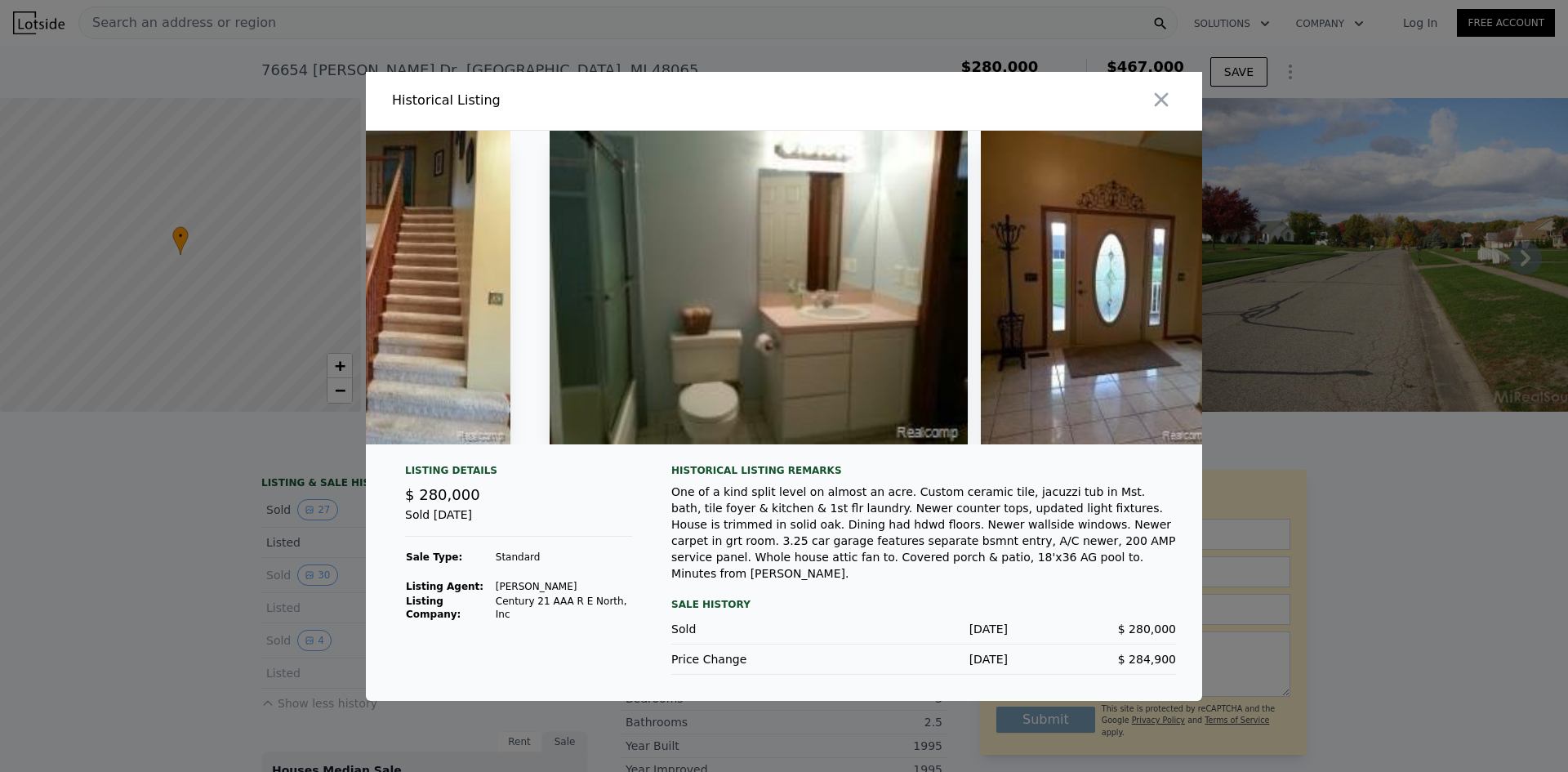
scroll to position [0, 11004]
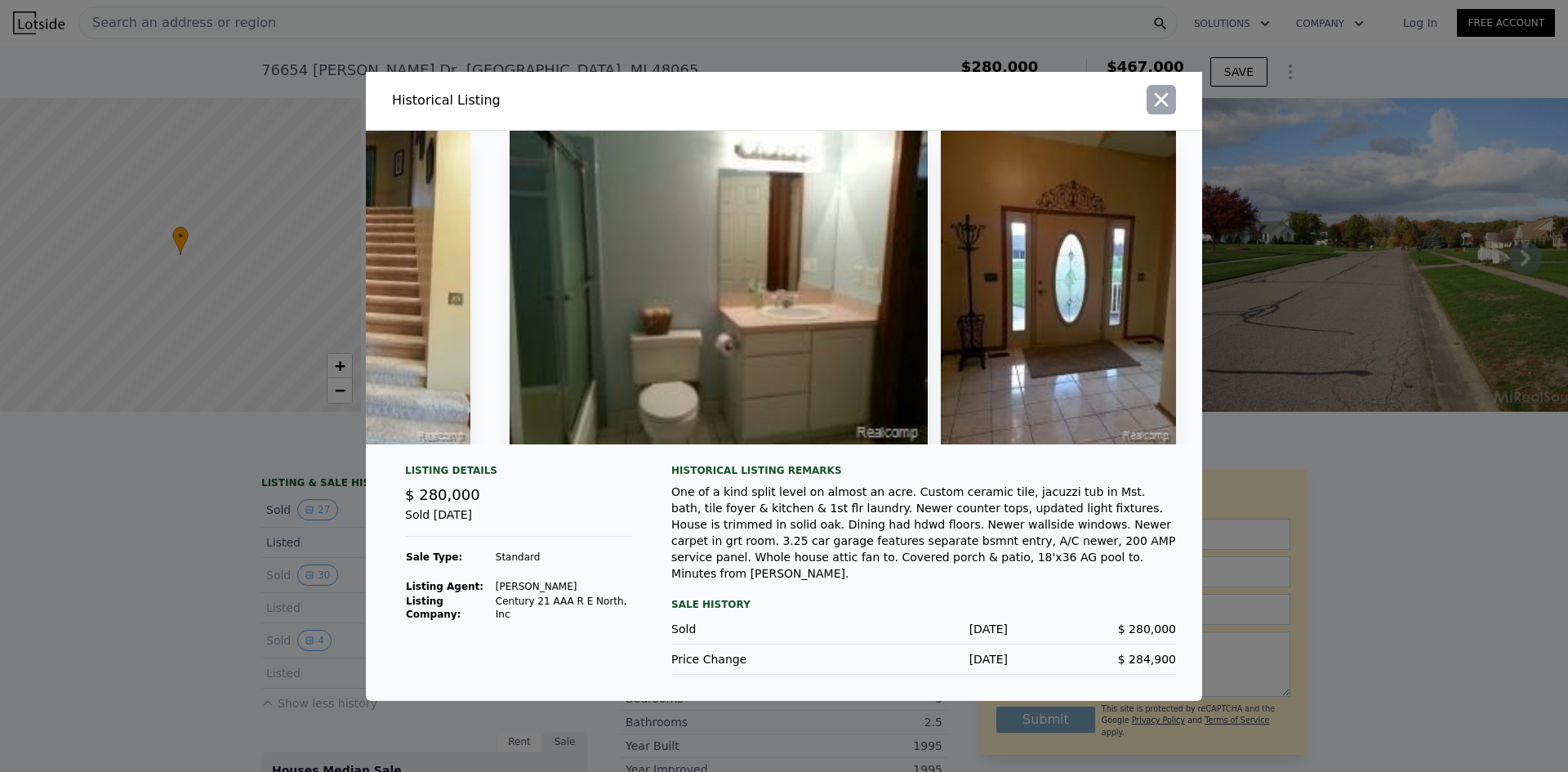
click at [1162, 94] on icon "button" at bounding box center [1161, 100] width 23 height 23
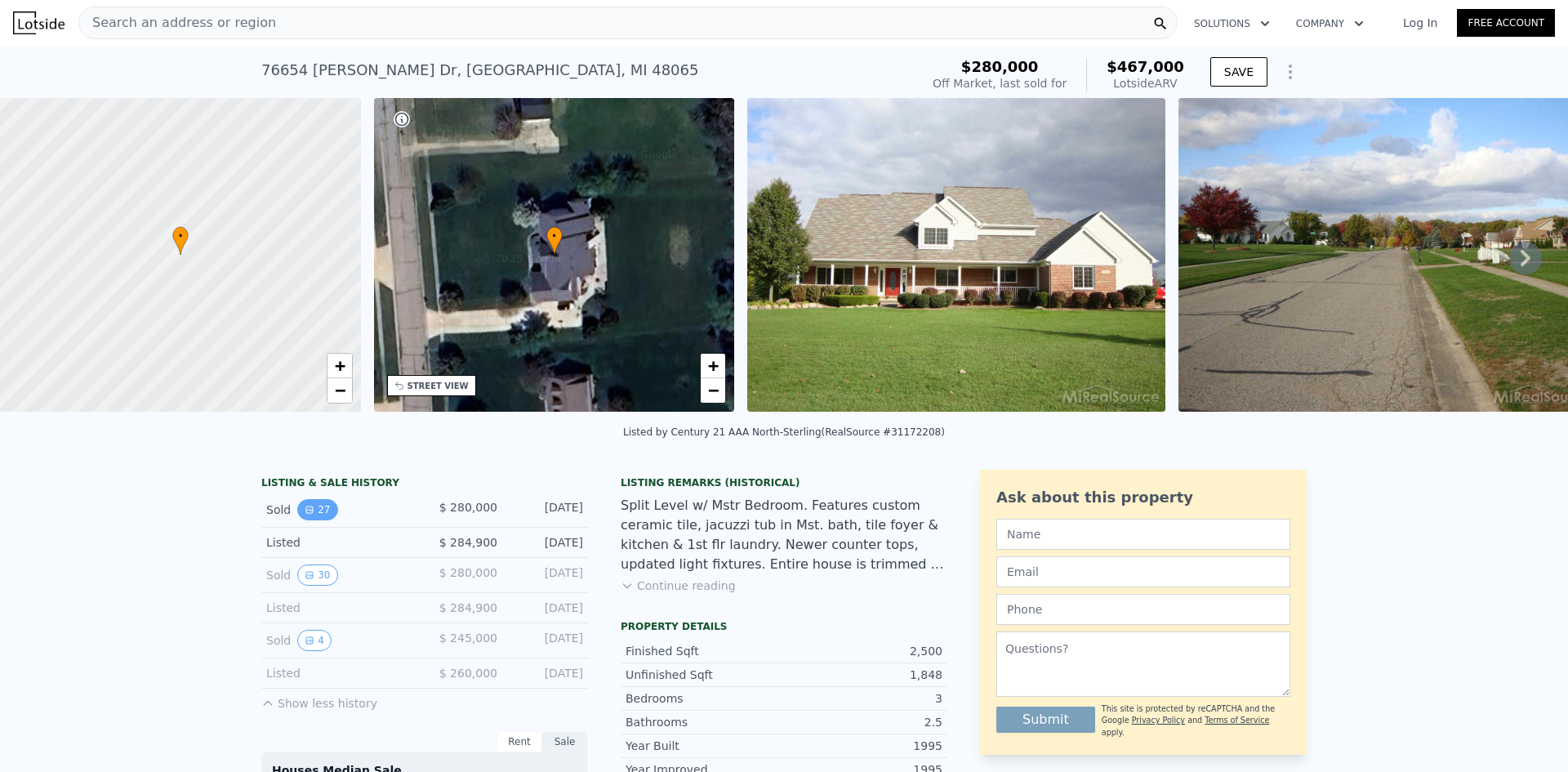
click at [307, 515] on button "27" at bounding box center [317, 510] width 40 height 21
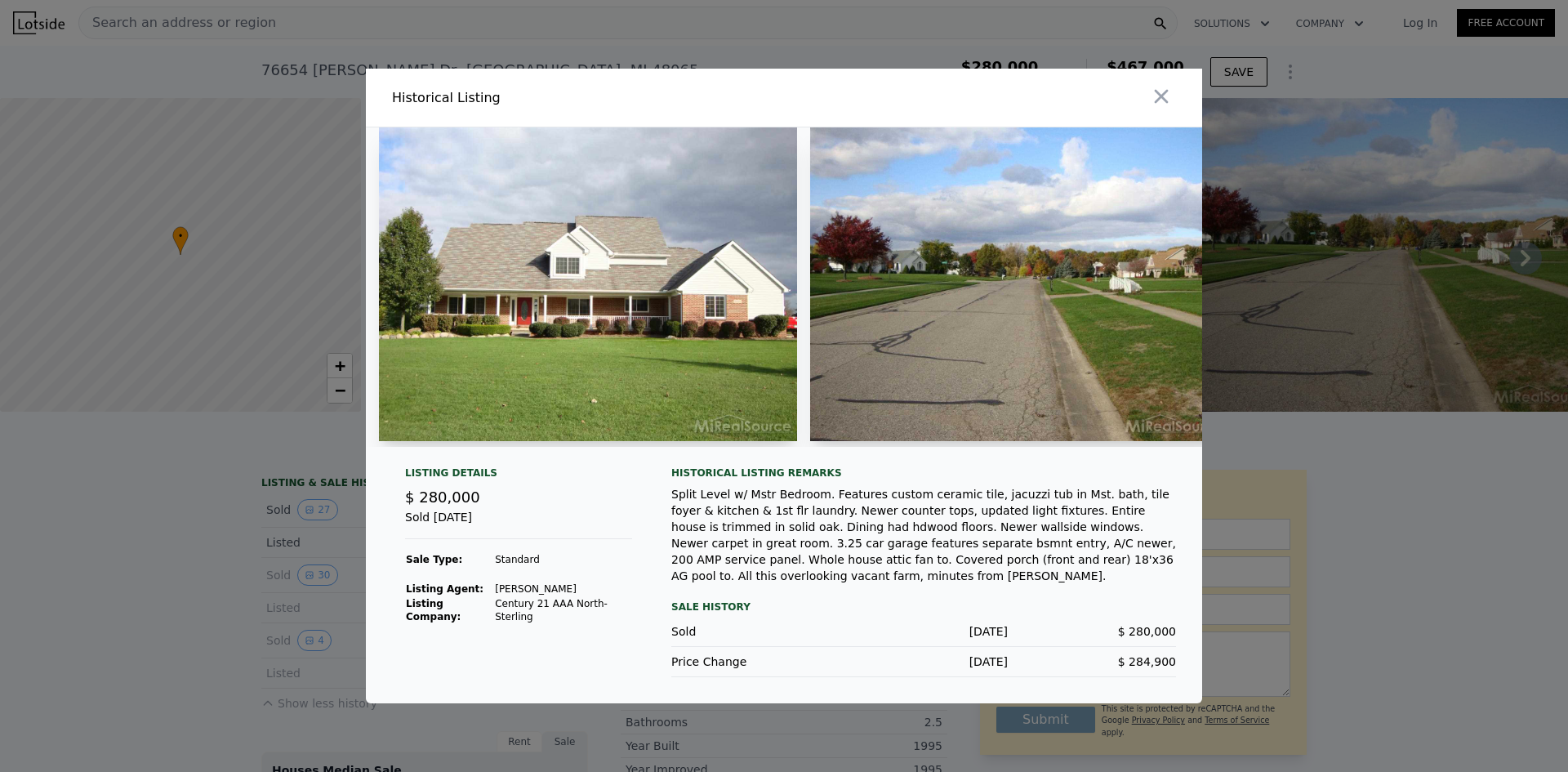
drag, startPoint x: 424, startPoint y: 447, endPoint x: 499, endPoint y: 449, distance: 75.0
click at [499, 447] on div at bounding box center [784, 287] width 836 height 319
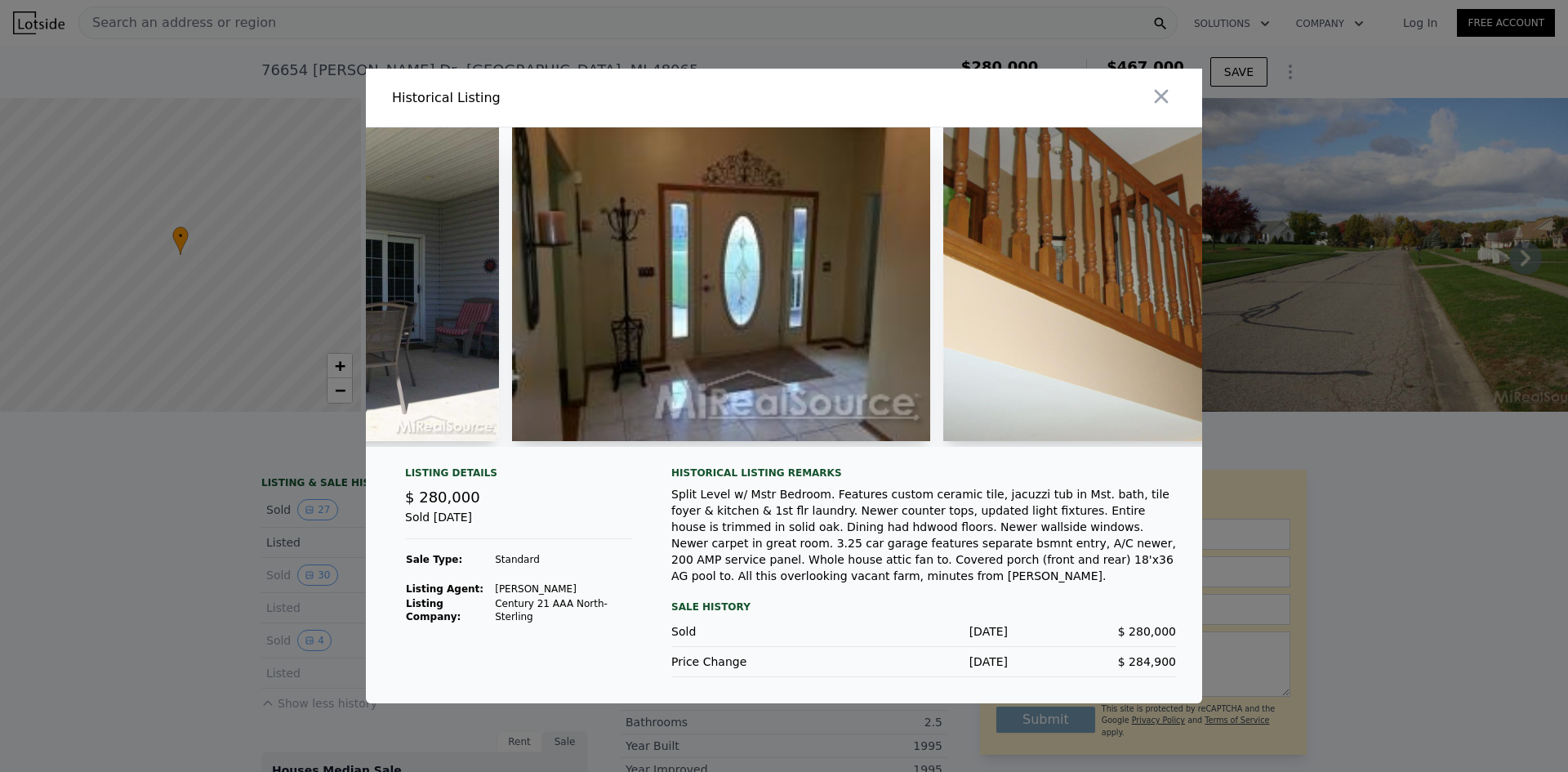
scroll to position [0, 2903]
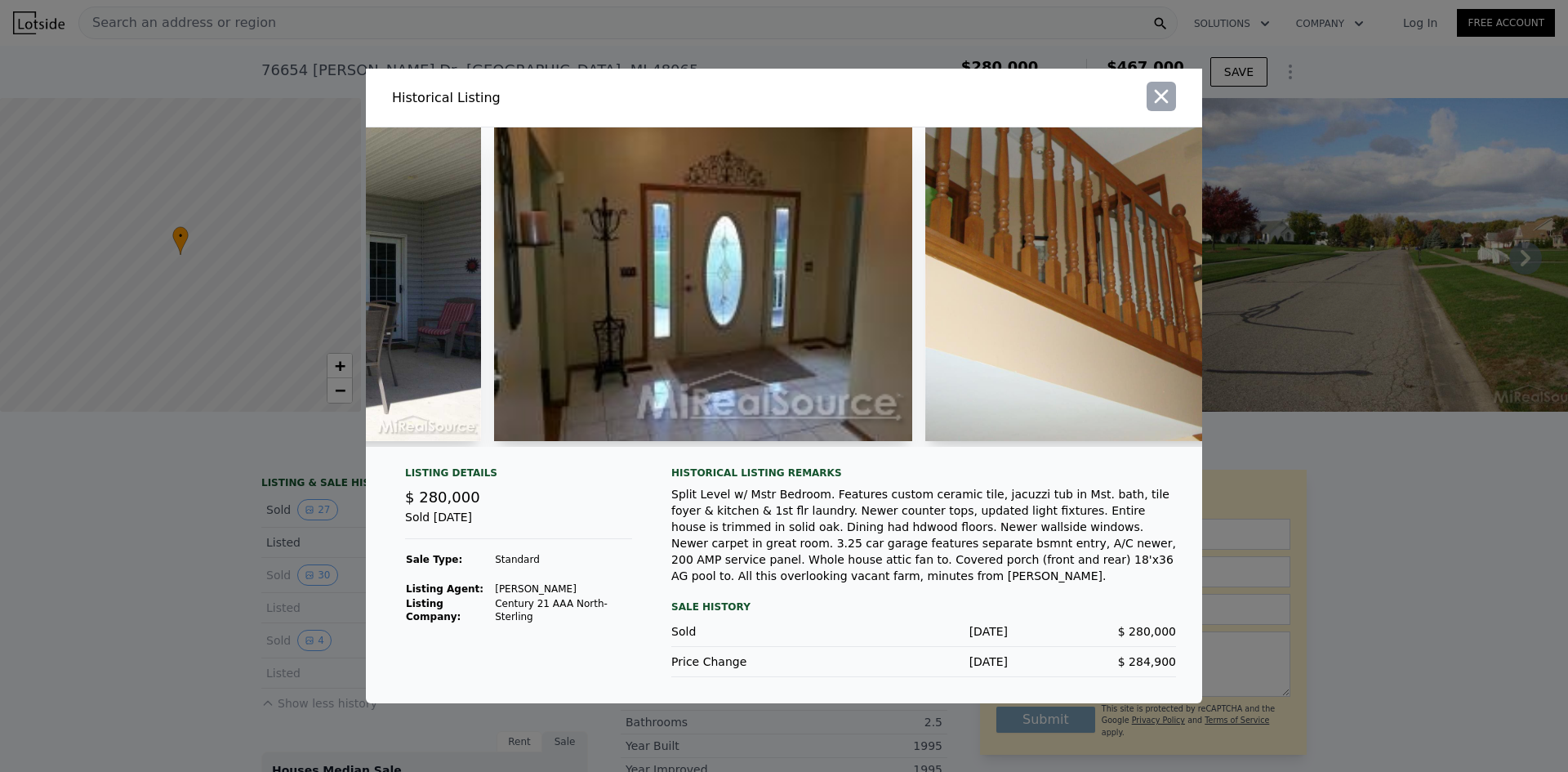
click at [1165, 92] on icon "button" at bounding box center [1161, 96] width 23 height 23
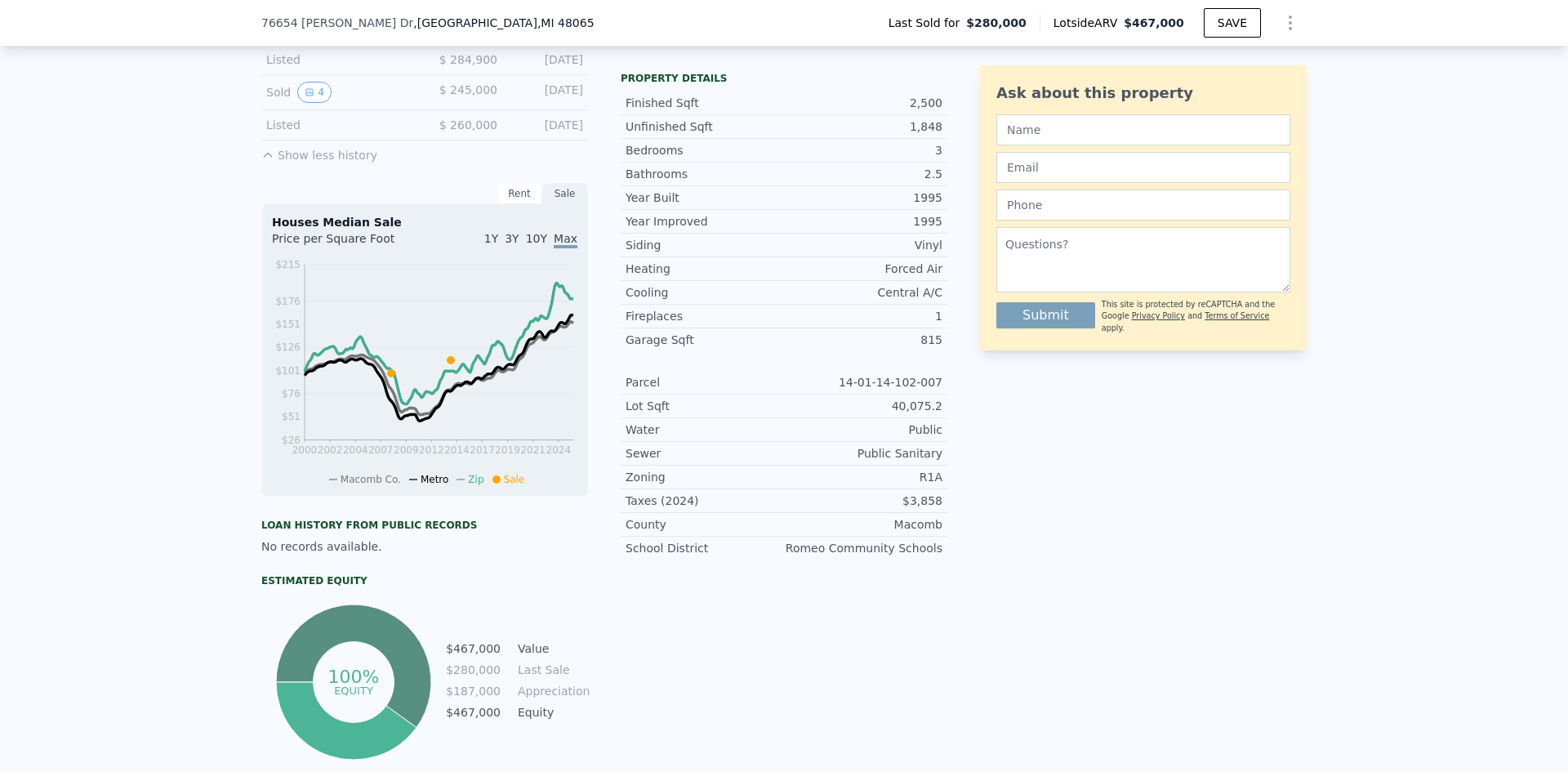
scroll to position [566, 0]
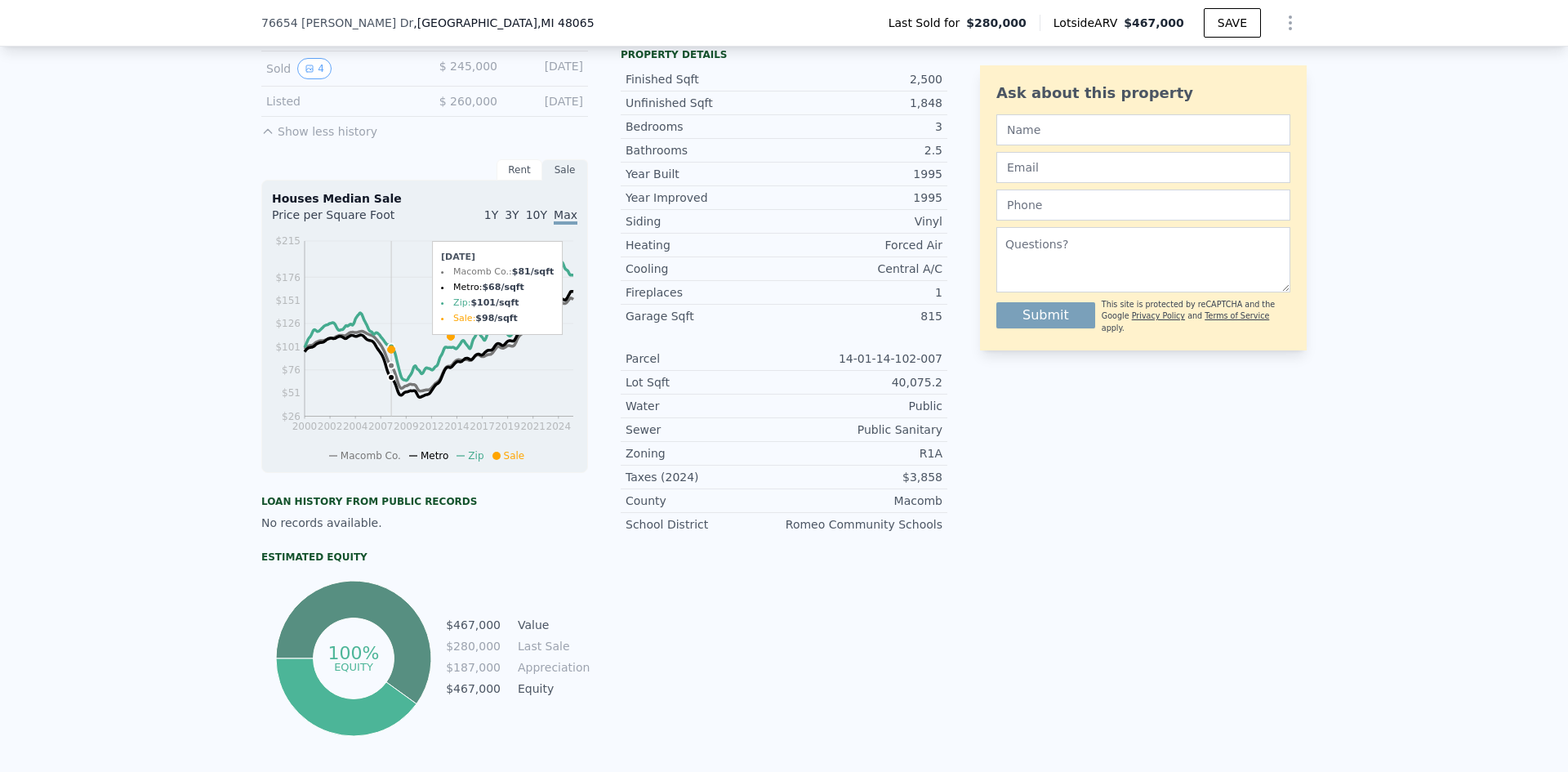
click at [388, 353] on icon at bounding box center [392, 349] width 8 height 8
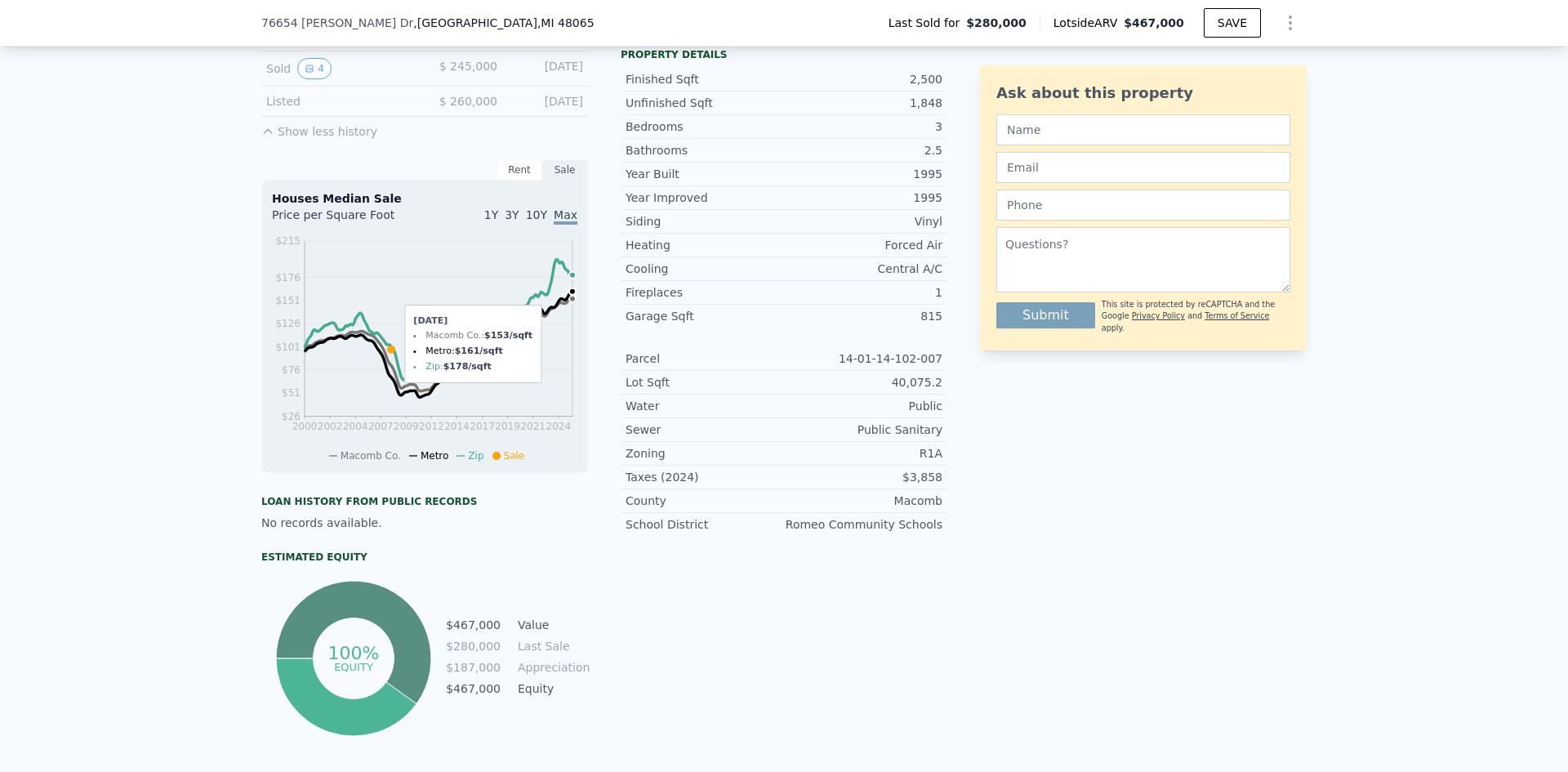
click at [566, 275] on icon "2000 2002 2004 2007 2009 2012 2014 2017 2019 2021 2024 $26 $51 $76 $101 $126 $1…" at bounding box center [425, 347] width 306 height 230
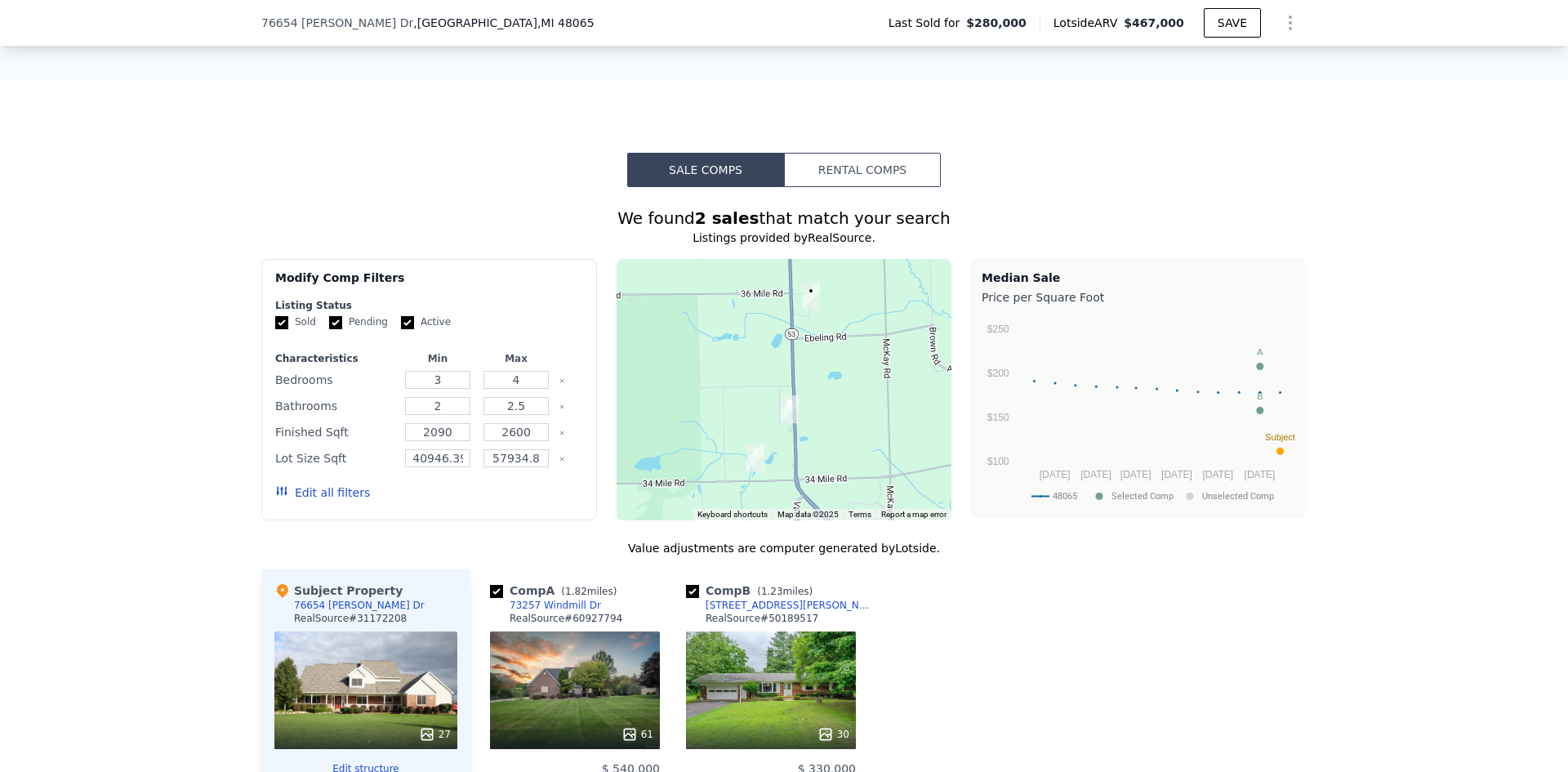
scroll to position [1301, 0]
